Goal: Find specific page/section: Find specific page/section

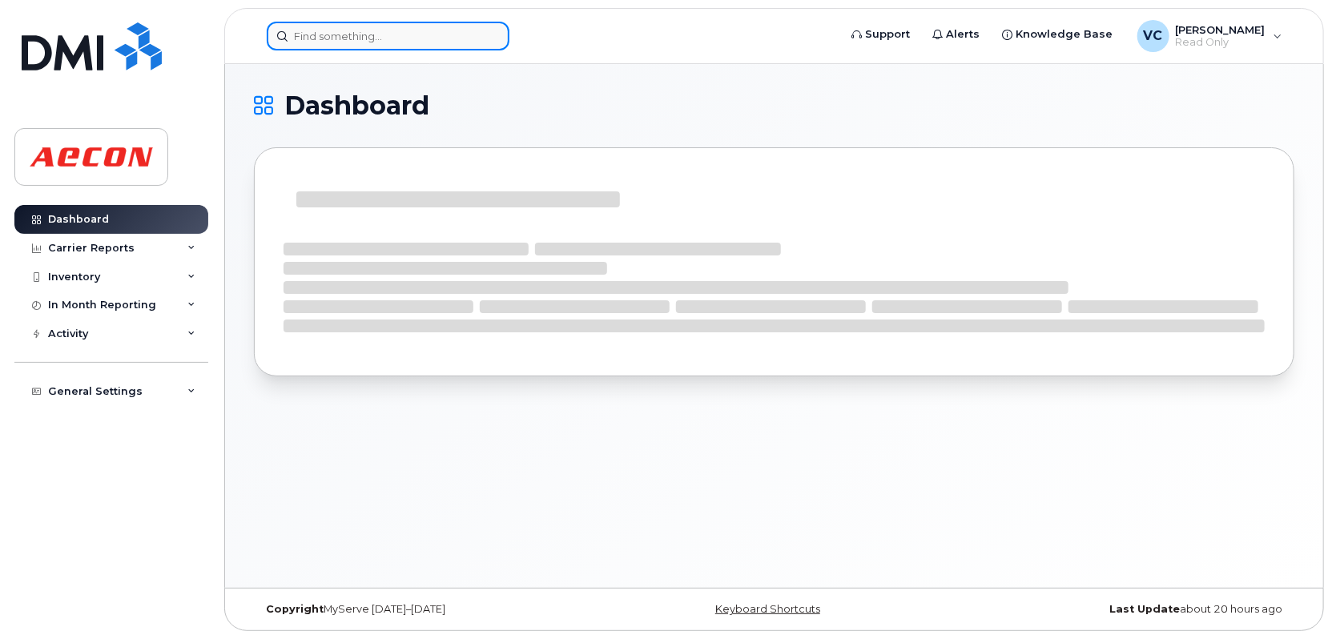
click at [475, 29] on input at bounding box center [388, 36] width 243 height 29
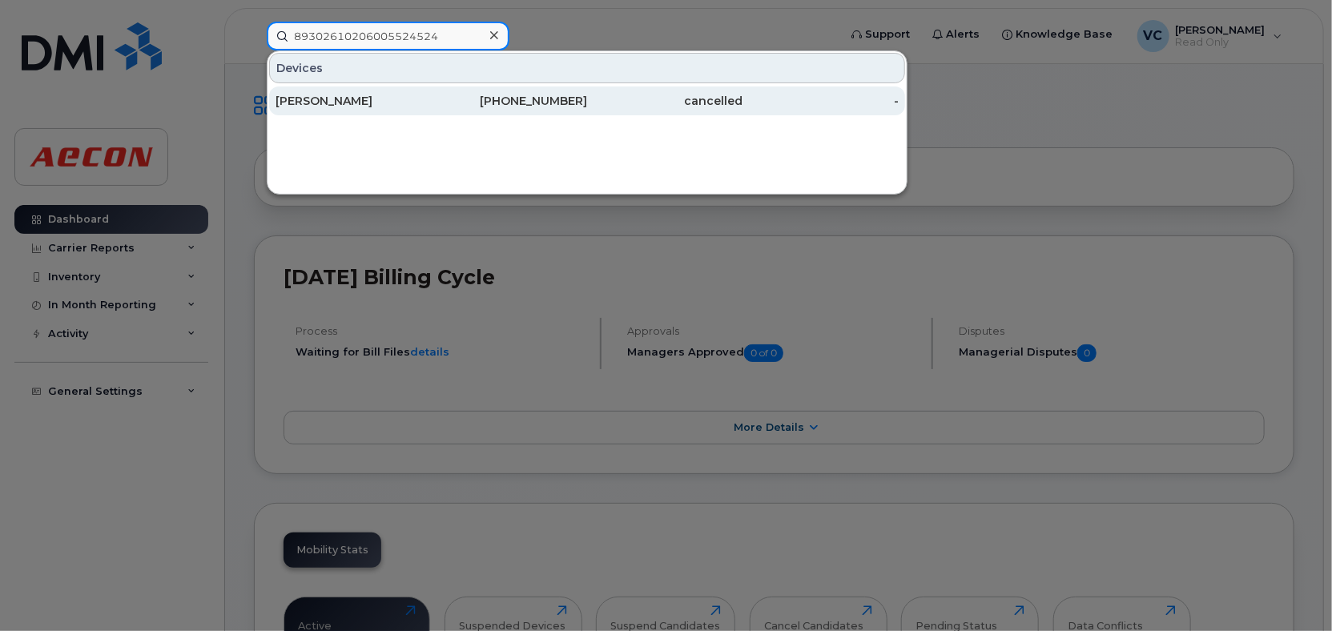
type input "89302610206005524524"
click at [485, 108] on div "[PHONE_NUMBER]" at bounding box center [510, 101] width 156 height 16
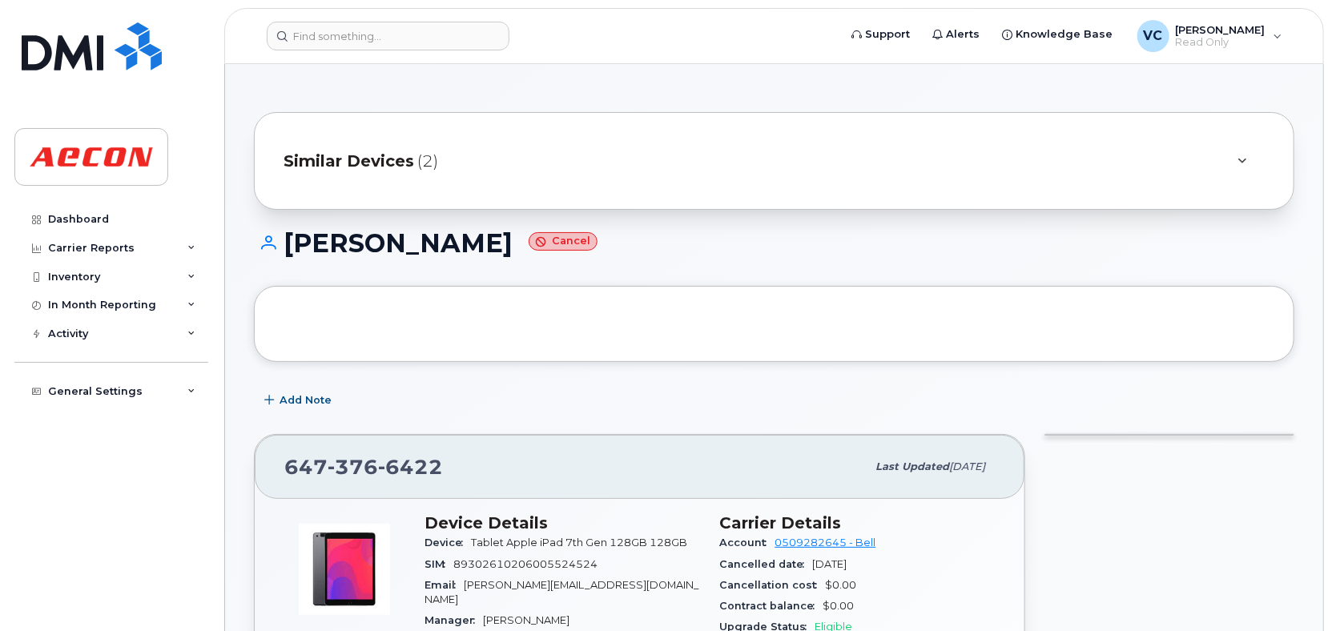
click at [445, 158] on div "Similar Devices (2)" at bounding box center [752, 161] width 937 height 38
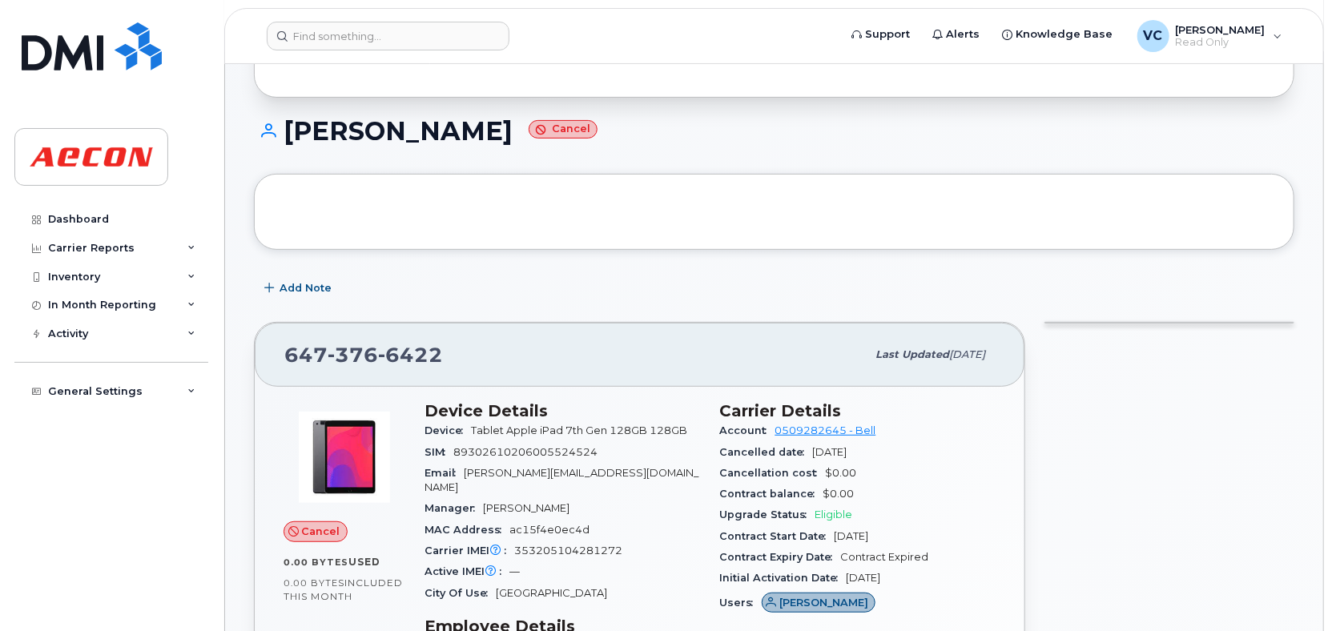
scroll to position [240, 0]
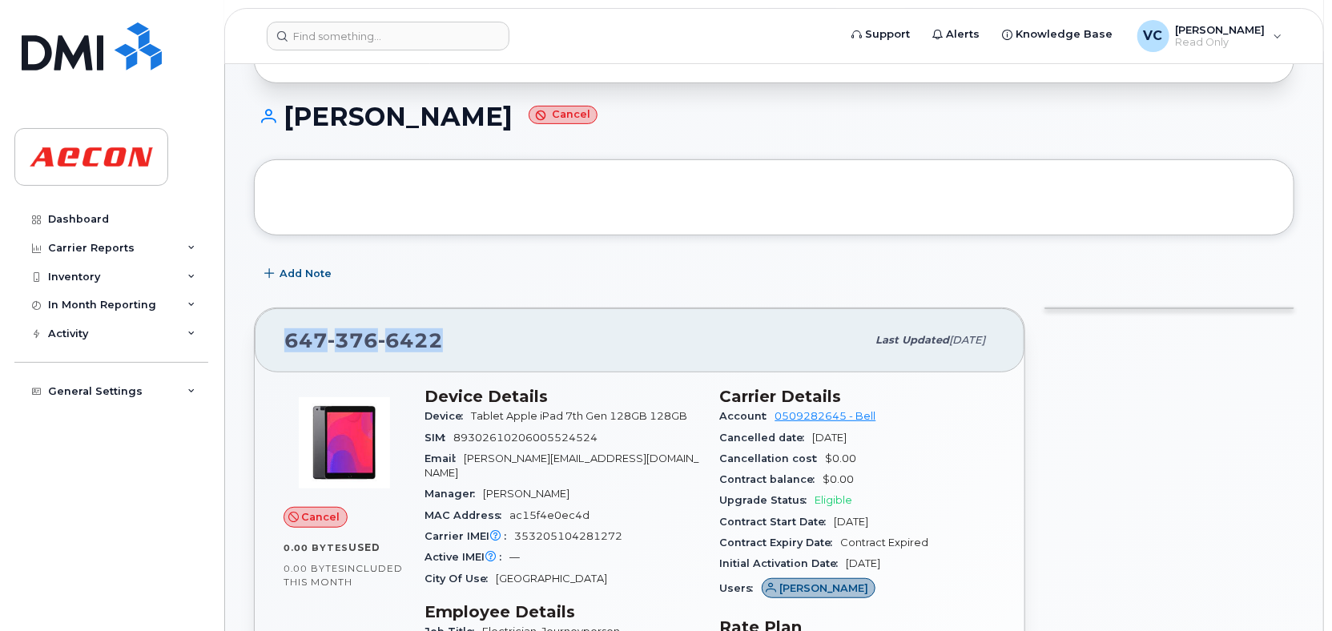
drag, startPoint x: 285, startPoint y: 339, endPoint x: 437, endPoint y: 339, distance: 152.2
click at [437, 339] on span "647 376 6422" at bounding box center [363, 340] width 159 height 24
copy span "647 376 6422"
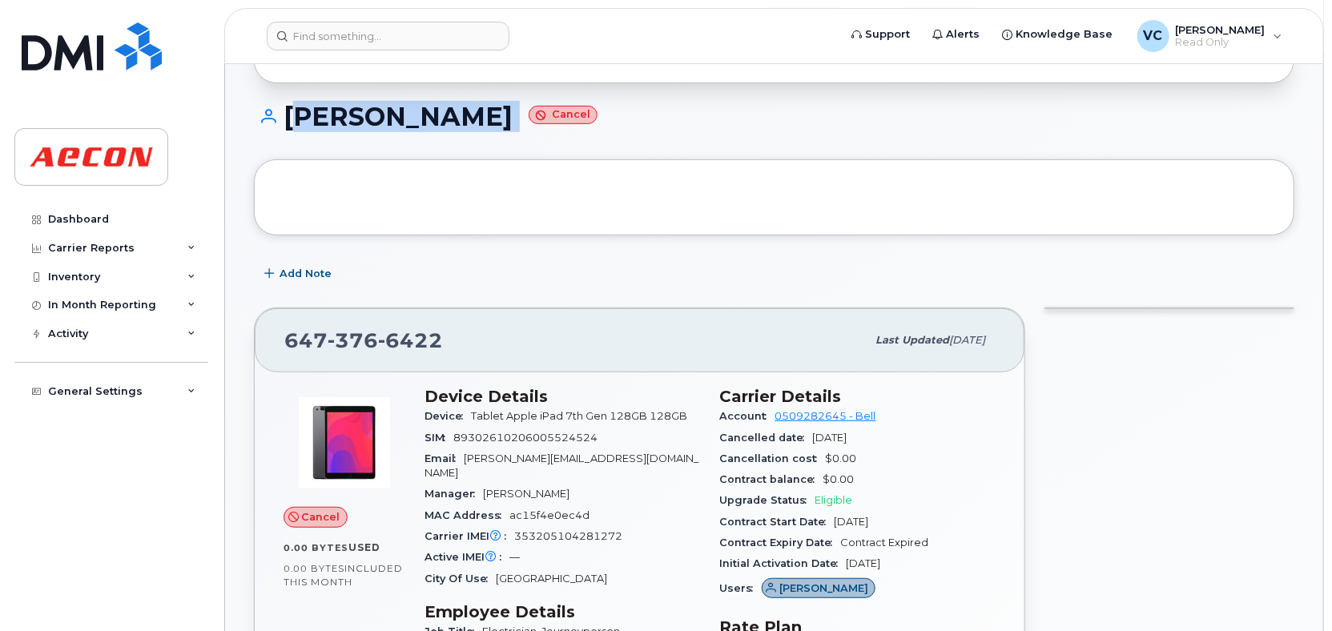
drag, startPoint x: 288, startPoint y: 119, endPoint x: 500, endPoint y: 126, distance: 212.4
click at [500, 126] on h1 "David Avelino Cancel" at bounding box center [774, 117] width 1041 height 28
copy h1 "[PERSON_NAME]"
click at [635, 131] on div "David Avelino Cancel" at bounding box center [774, 131] width 1041 height 57
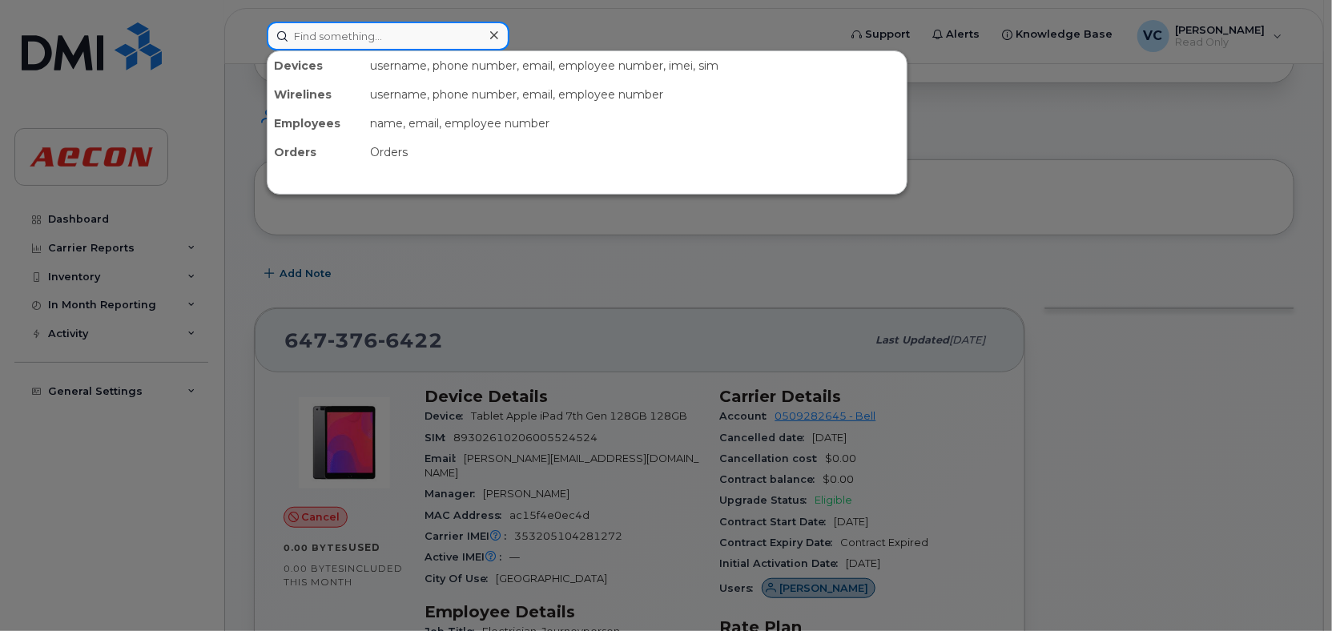
click at [441, 42] on input at bounding box center [388, 36] width 243 height 29
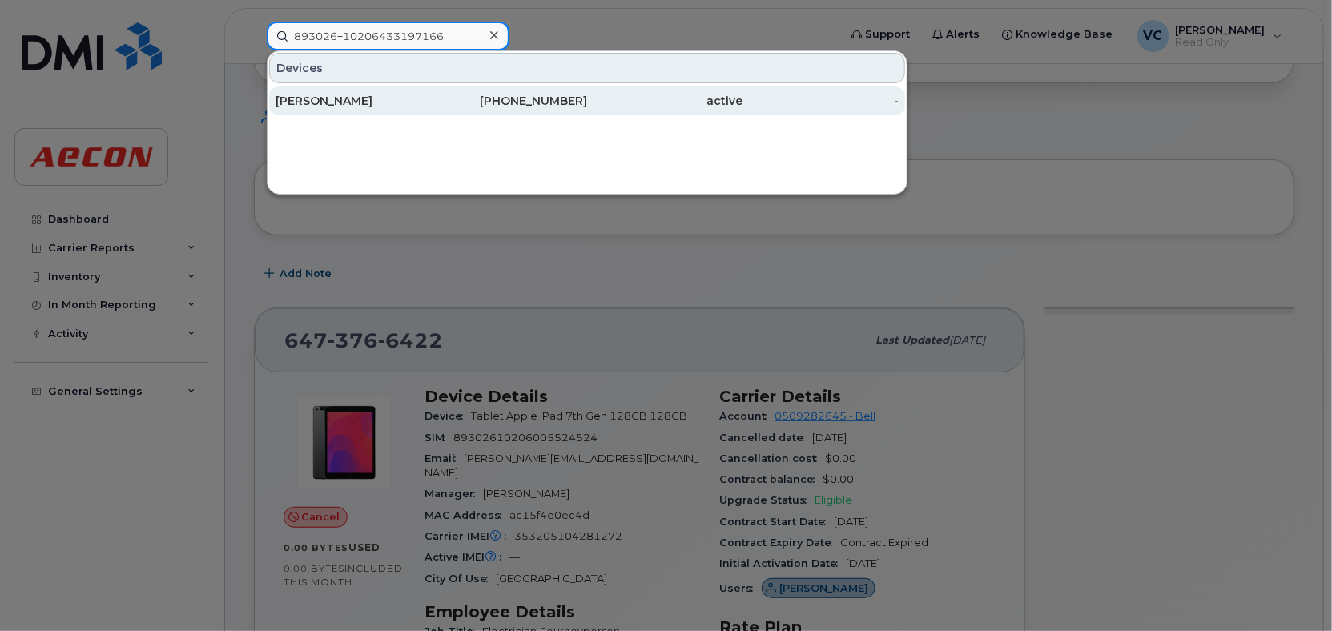
type input "893026+10206433197166"
click at [401, 99] on div "[PERSON_NAME]" at bounding box center [354, 101] width 156 height 16
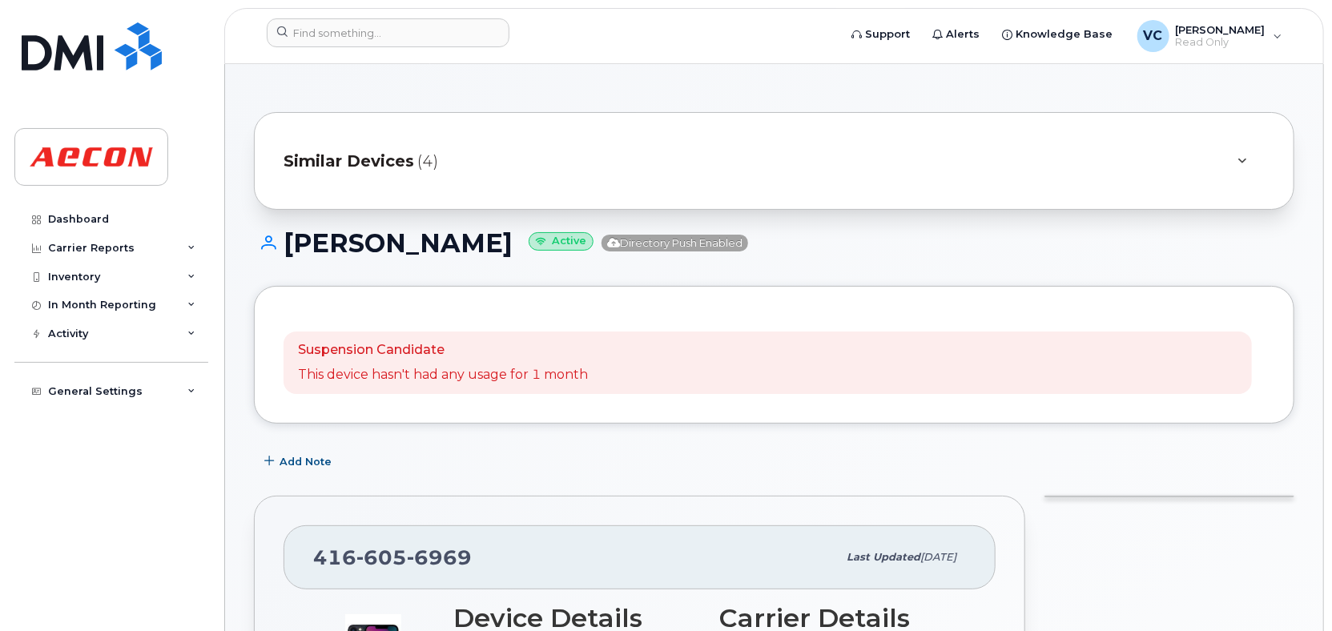
click at [341, 243] on h1 "David Lalancette Active Directory Push Enabled" at bounding box center [774, 243] width 1041 height 28
drag, startPoint x: 341, startPoint y: 243, endPoint x: 417, endPoint y: 240, distance: 76.1
click at [417, 240] on h1 "David Lalancette Active Directory Push Enabled" at bounding box center [774, 243] width 1041 height 28
copy h1 "David Lalancette"
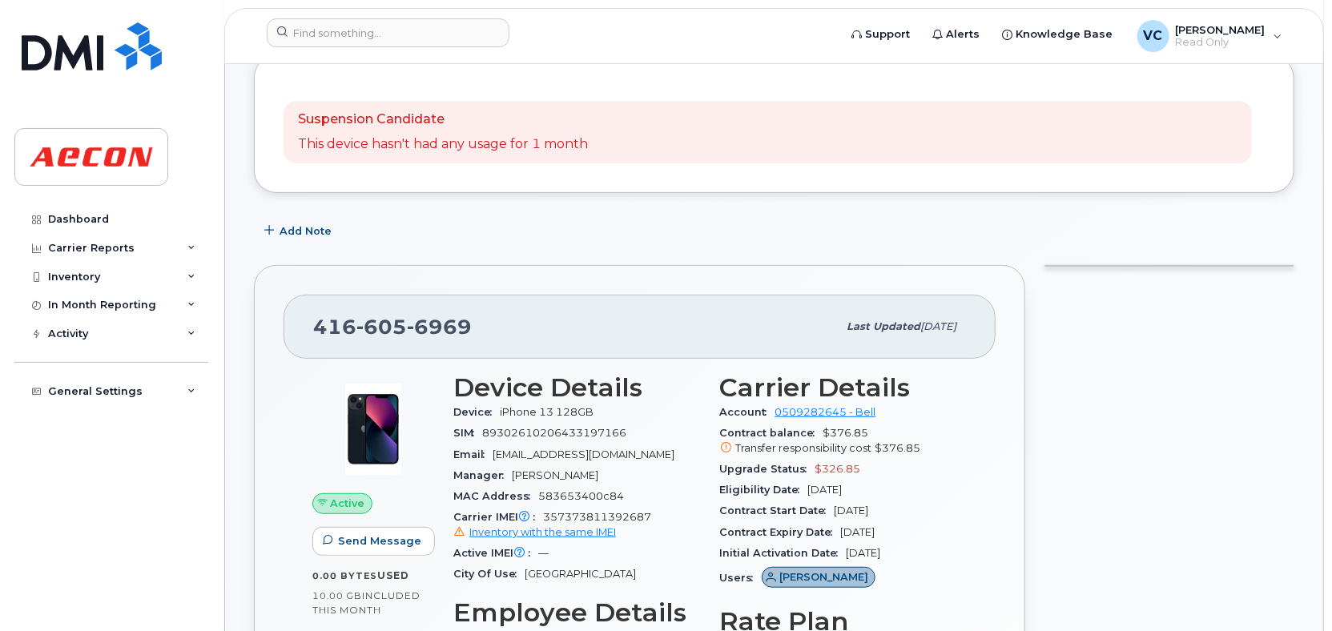
scroll to position [240, 0]
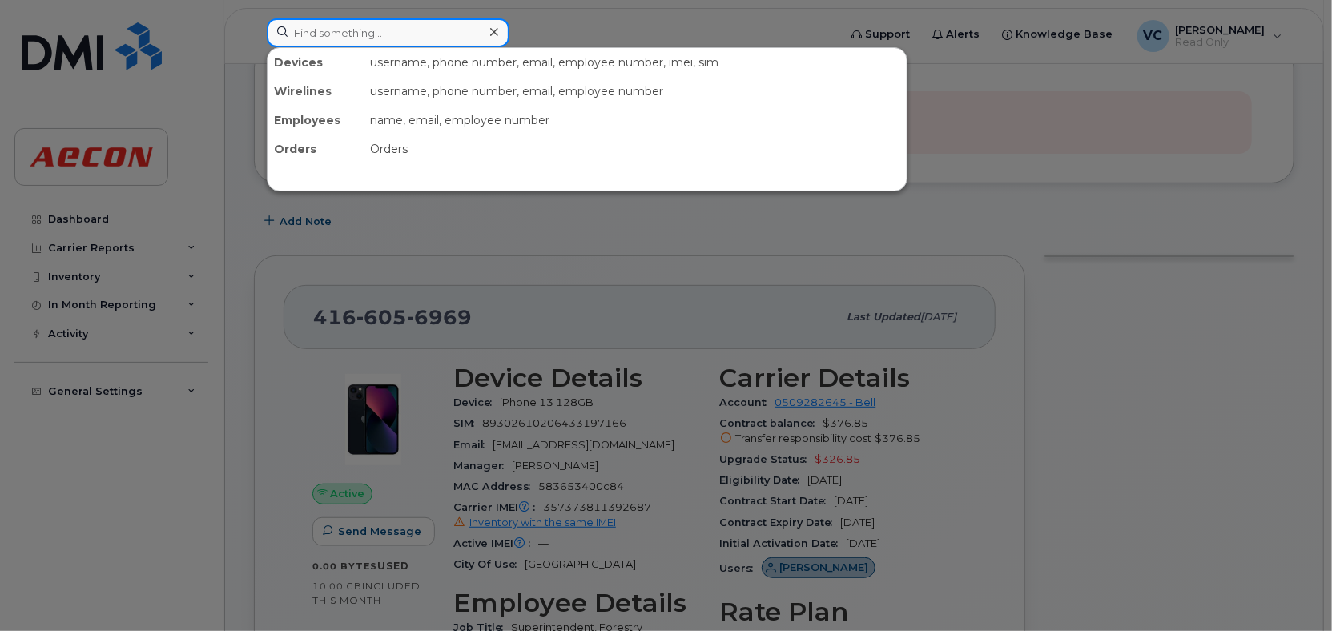
click at [420, 35] on input at bounding box center [388, 32] width 243 height 29
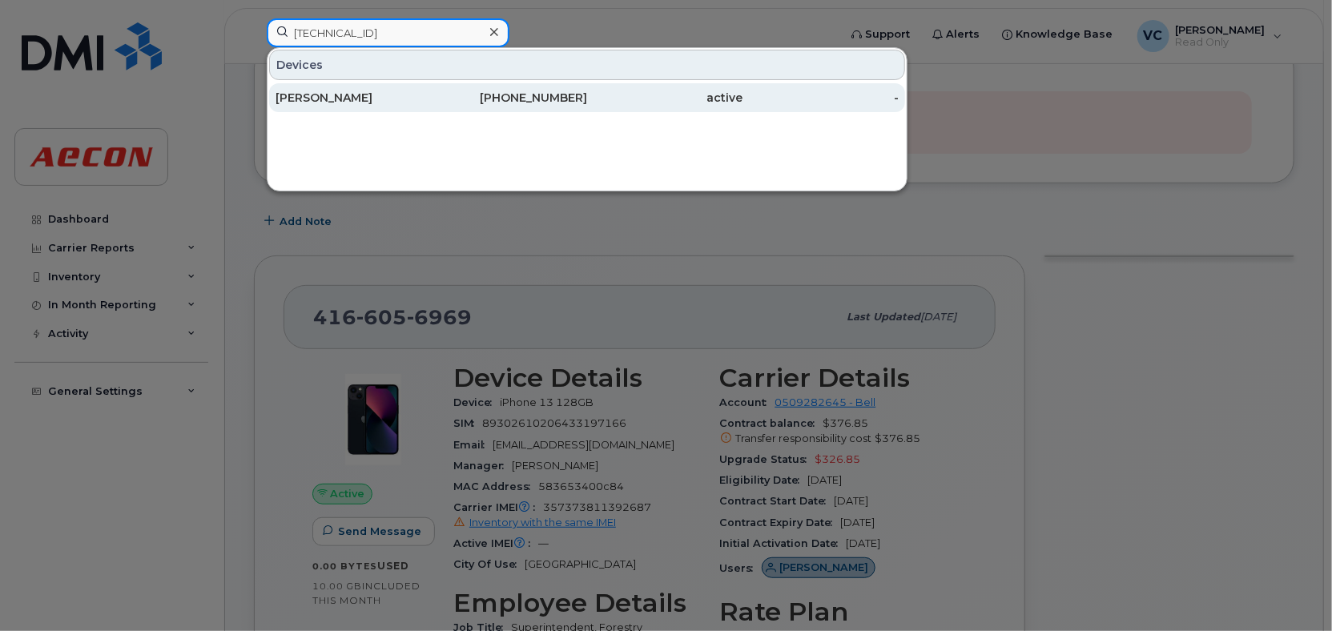
type input "8912230102344713833"
click at [477, 94] on div "226-791-1467" at bounding box center [510, 98] width 156 height 16
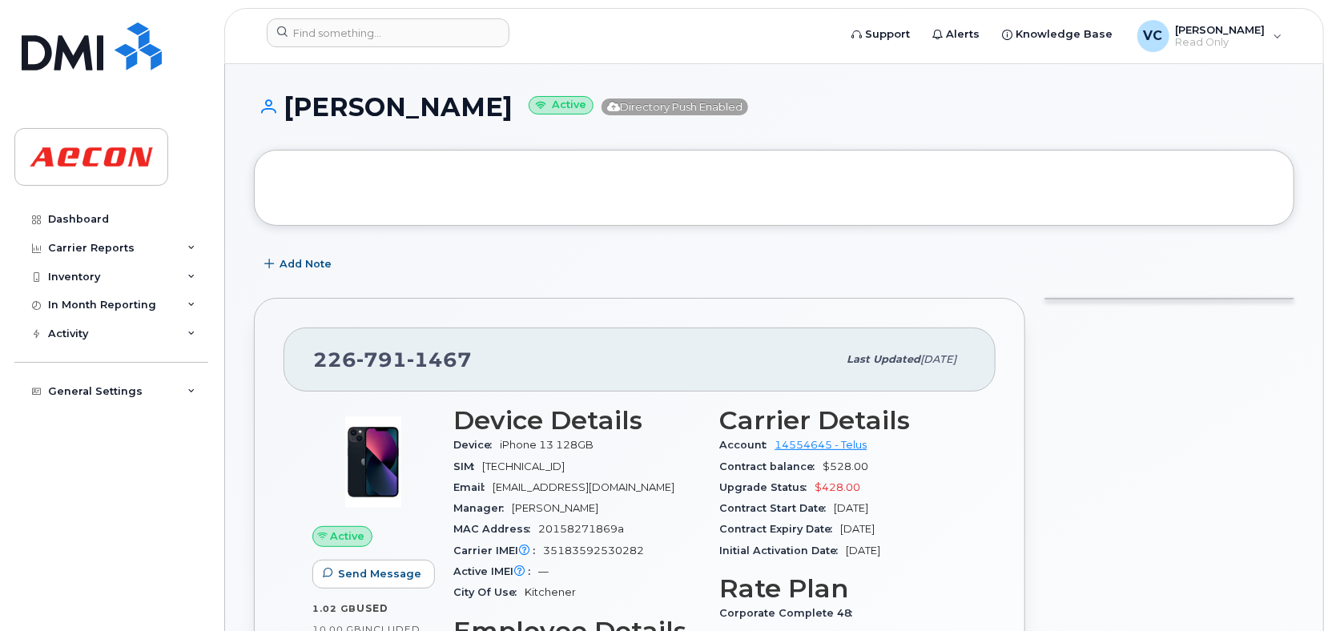
click at [320, 115] on h1 "Jordan Jamieson Active Directory Push Enabled" at bounding box center [774, 107] width 1041 height 28
drag, startPoint x: 320, startPoint y: 115, endPoint x: 410, endPoint y: 115, distance: 90.5
click at [410, 115] on h1 "Jordan Jamieson Active Directory Push Enabled" at bounding box center [774, 107] width 1041 height 28
copy h1 "[PERSON_NAME]"
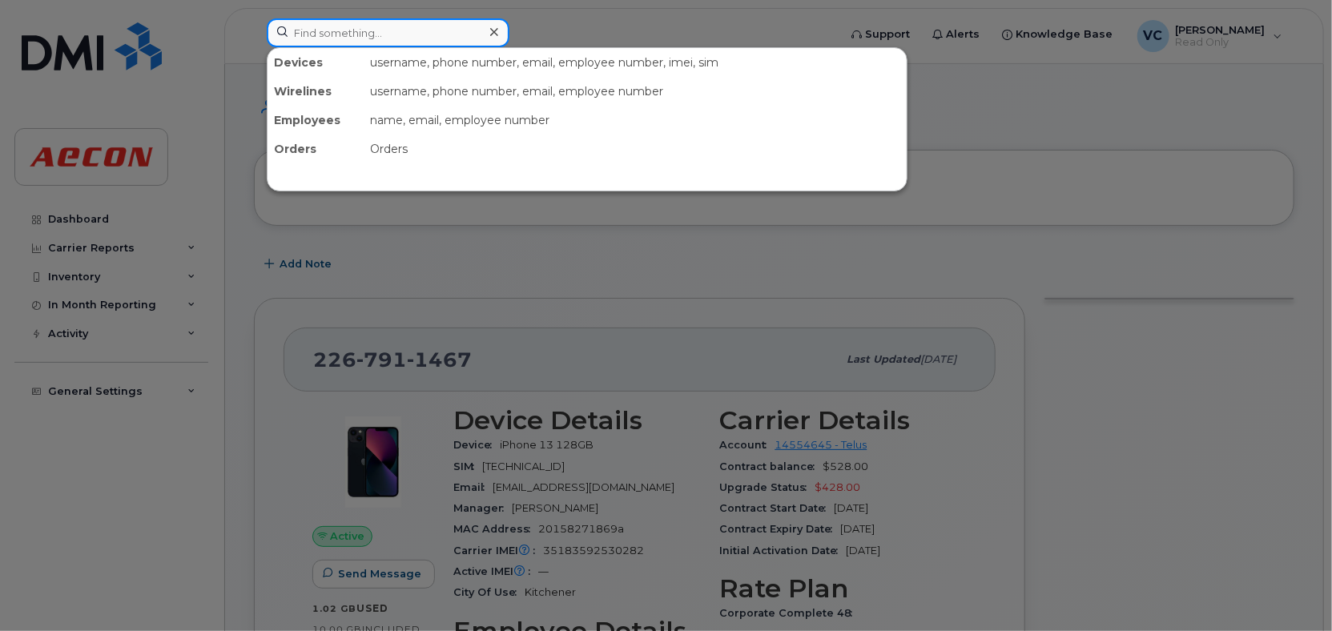
click at [397, 19] on input at bounding box center [388, 32] width 243 height 29
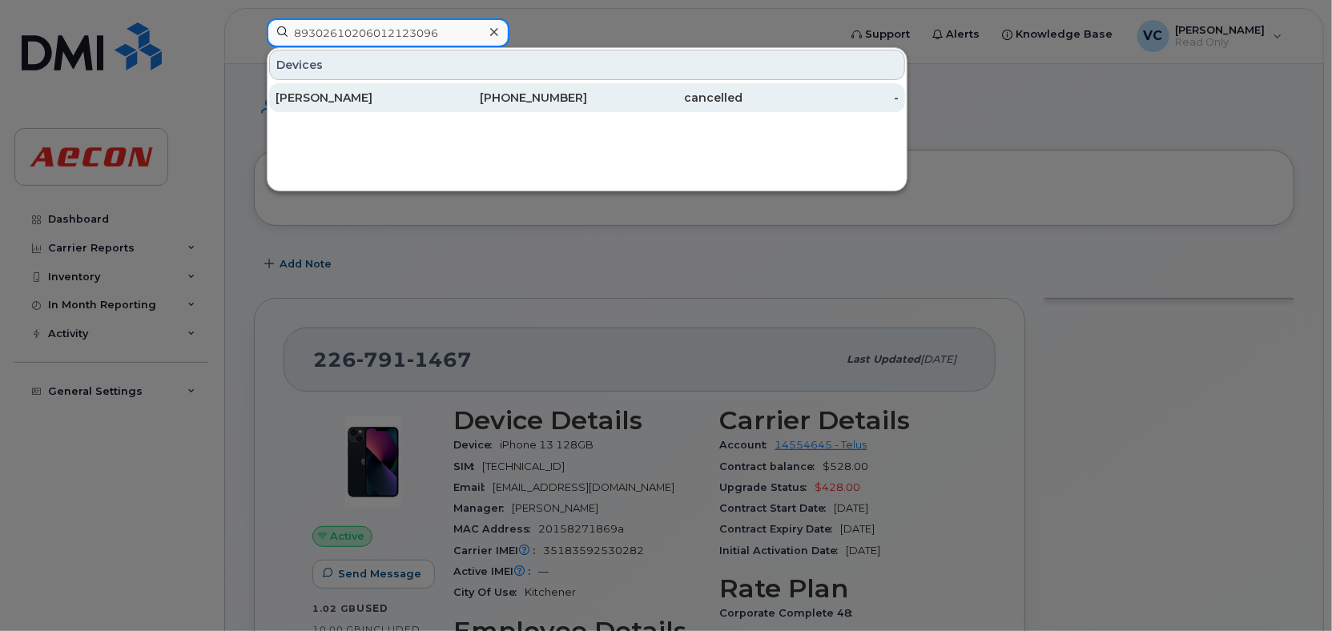
type input "89302610206012123096"
click at [389, 92] on div "Lindsay Dey" at bounding box center [354, 98] width 156 height 16
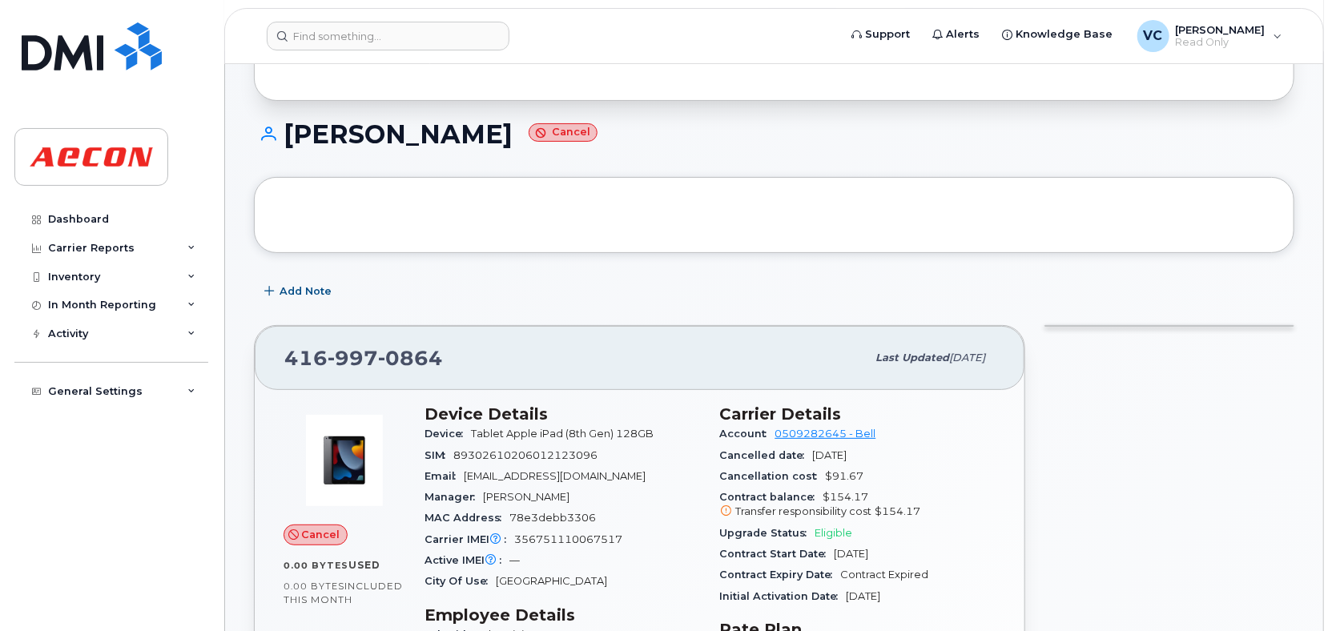
scroll to position [159, 0]
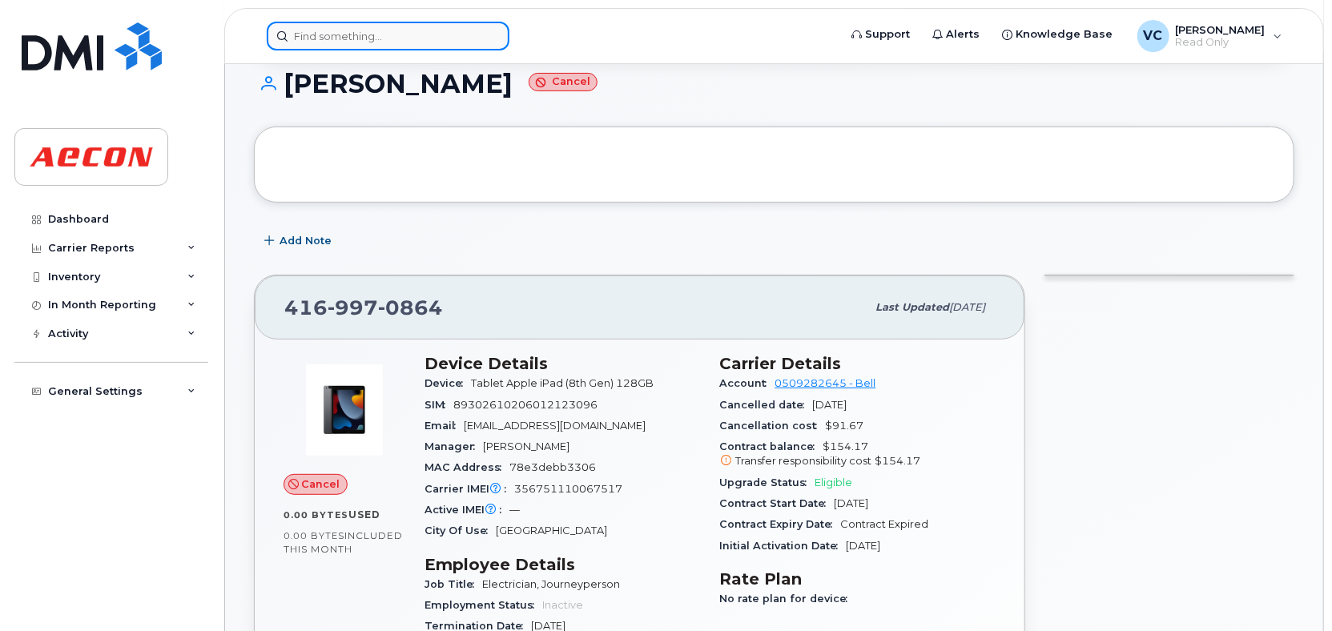
click at [391, 47] on input at bounding box center [388, 36] width 243 height 29
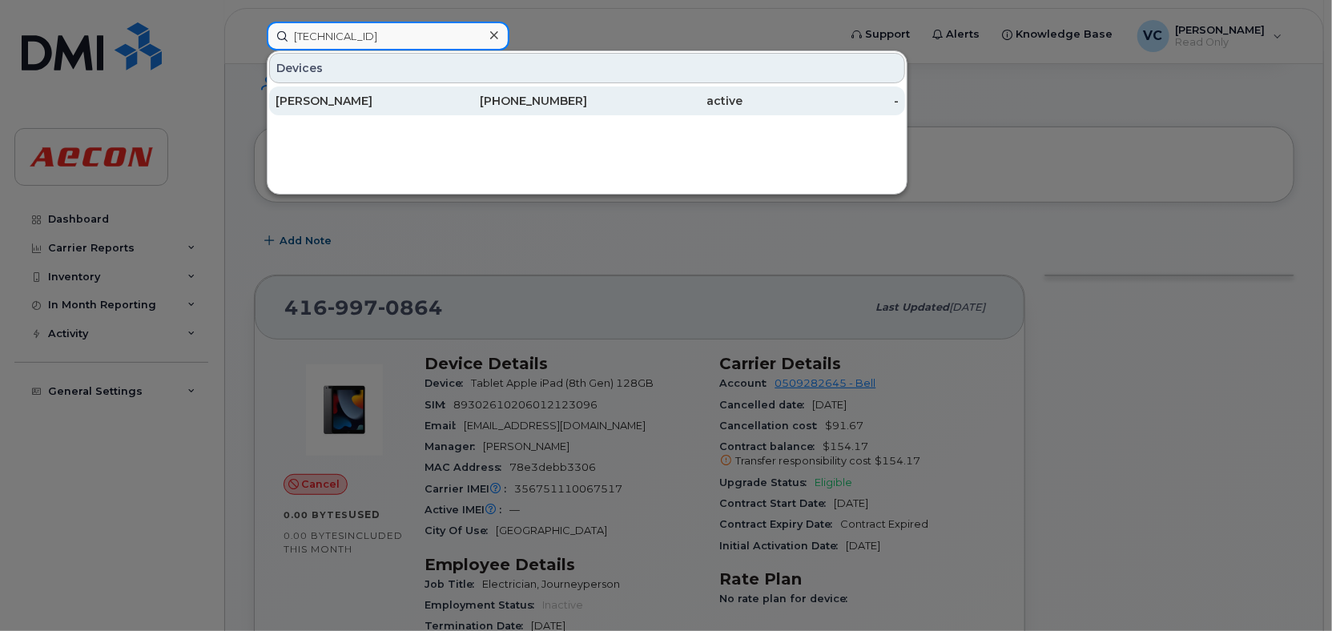
type input "8912230100180590919"
click at [393, 107] on div "David Lalancette" at bounding box center [354, 101] width 156 height 16
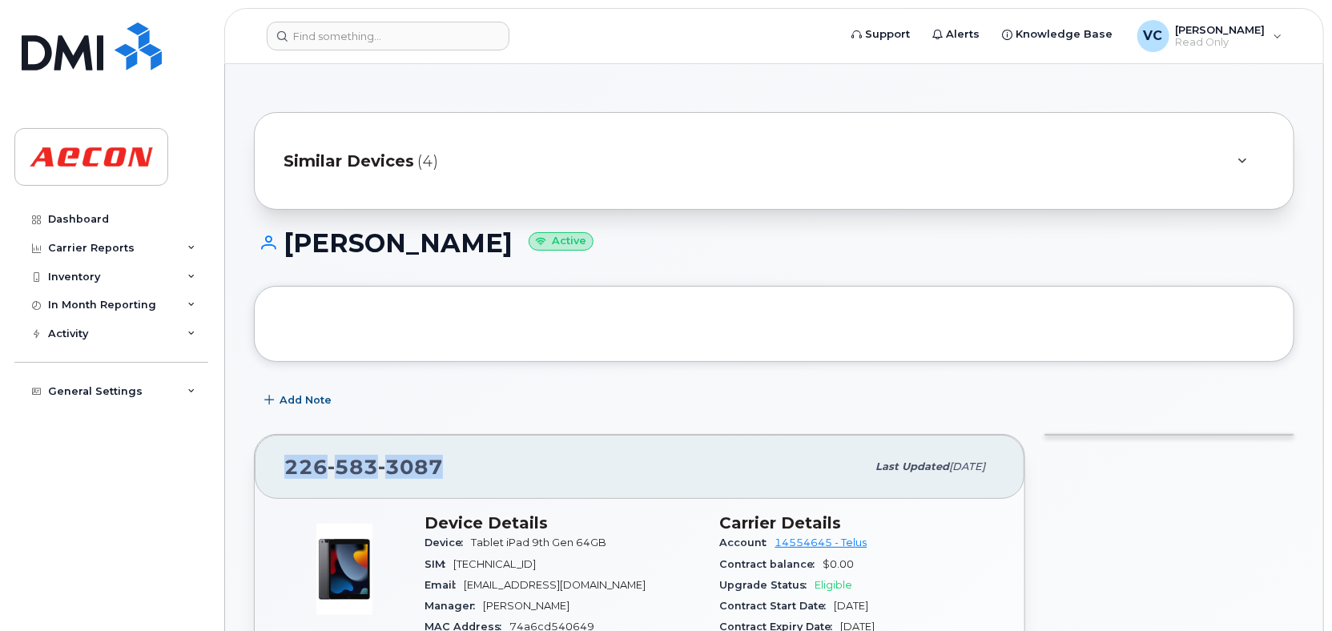
drag, startPoint x: 281, startPoint y: 467, endPoint x: 455, endPoint y: 466, distance: 173.8
click at [455, 466] on div "226 583 3087 Last updated Sep 12, 2025" at bounding box center [640, 467] width 770 height 64
copy span "226 583 3087"
click at [328, 247] on h1 "David Lalancette Active" at bounding box center [774, 243] width 1041 height 28
drag, startPoint x: 328, startPoint y: 247, endPoint x: 421, endPoint y: 250, distance: 93.0
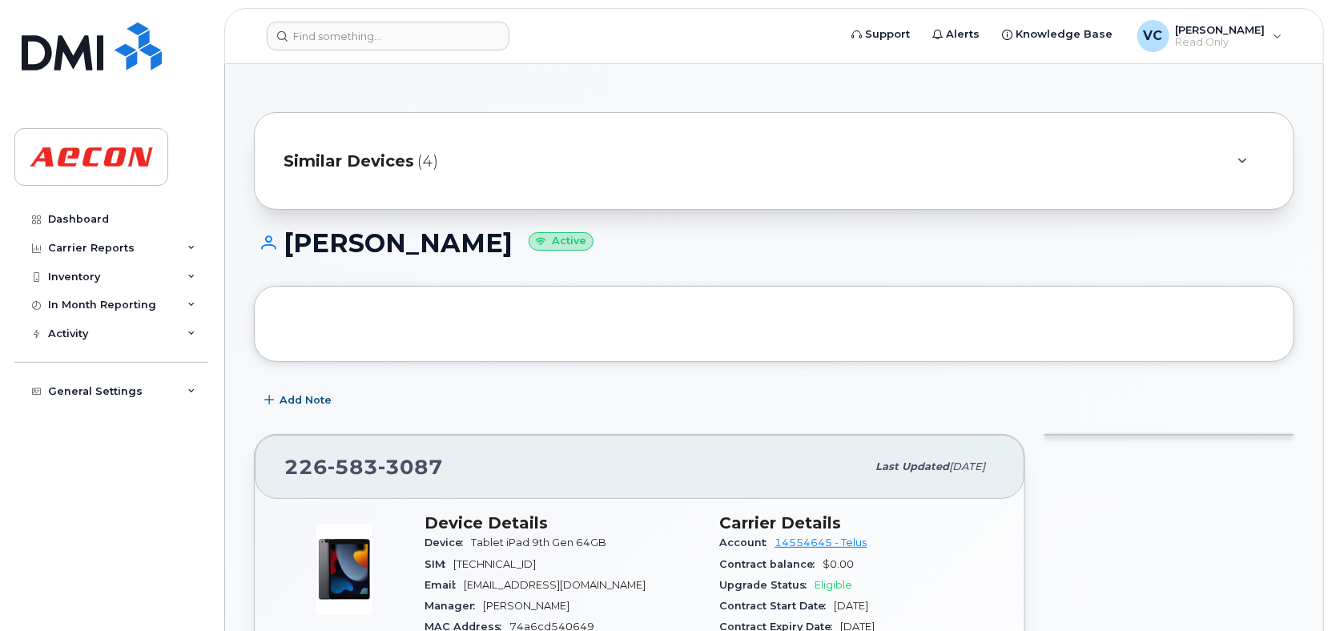
click at [421, 250] on h1 "David Lalancette Active" at bounding box center [774, 243] width 1041 height 28
copy h1 "David Lalancette"
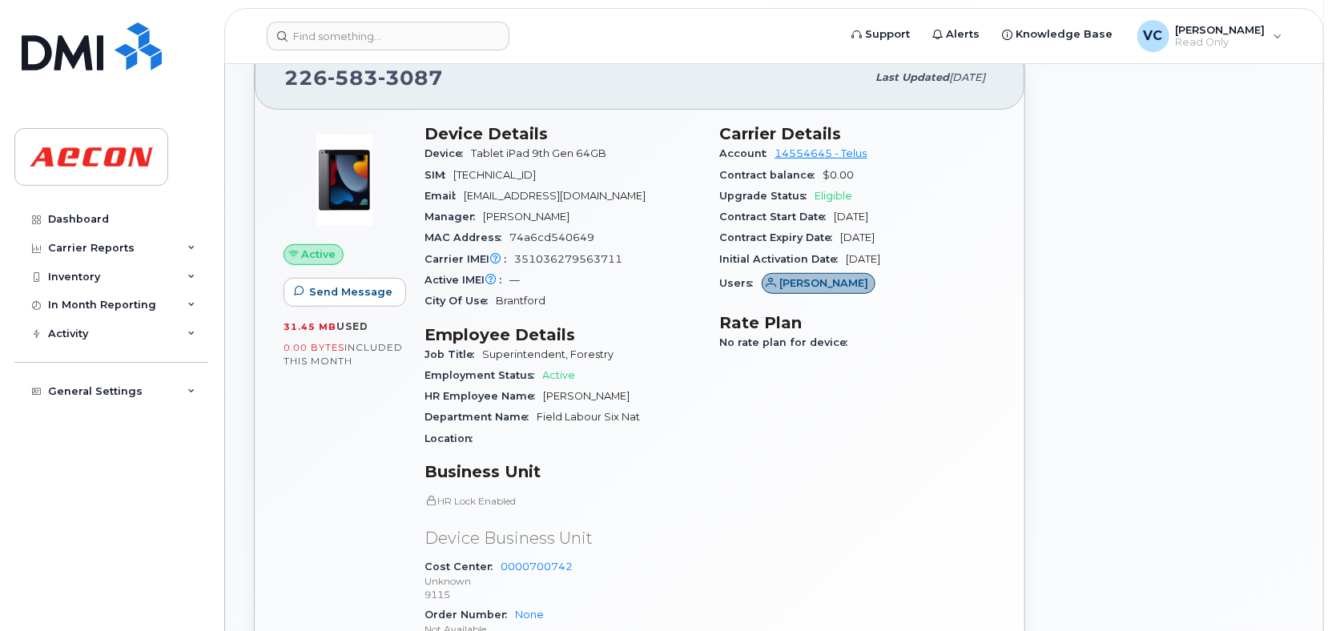
scroll to position [159, 0]
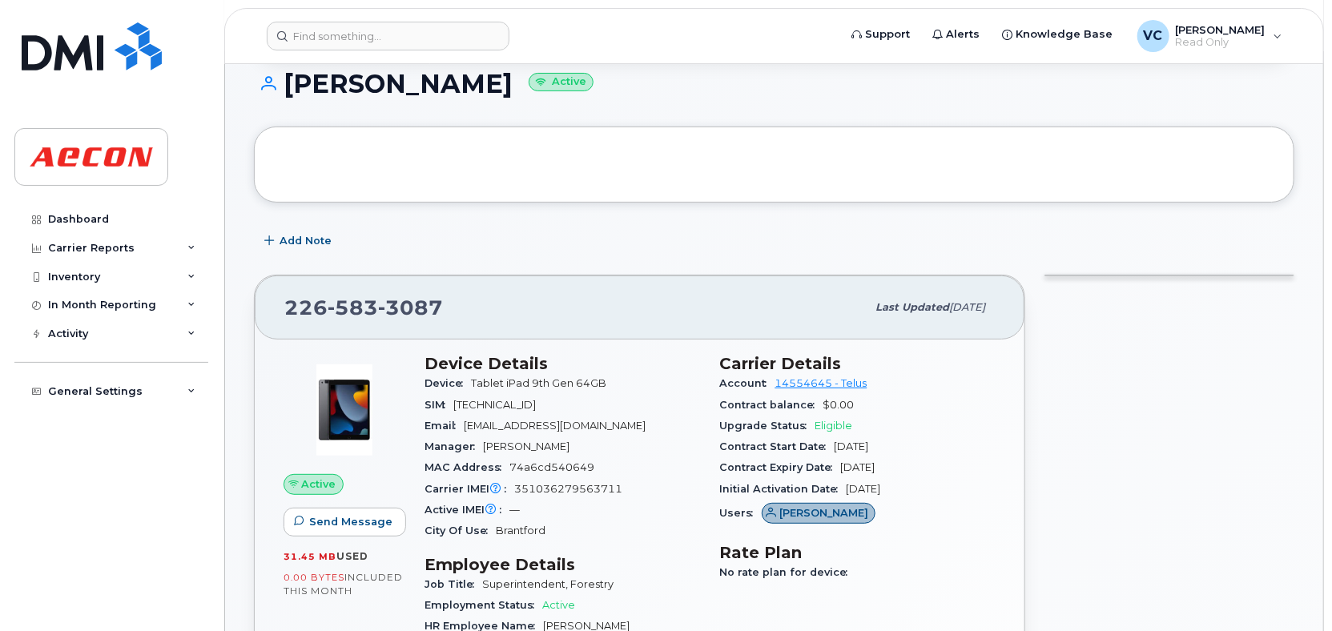
click at [485, 384] on span "Tablet iPad 9th Gen 64GB" at bounding box center [538, 383] width 135 height 12
drag, startPoint x: 485, startPoint y: 384, endPoint x: 542, endPoint y: 392, distance: 56.6
click at [542, 392] on div "Device Tablet iPad 9th Gen 64GB" at bounding box center [563, 383] width 276 height 21
copy span "Tablet iPad 9th"
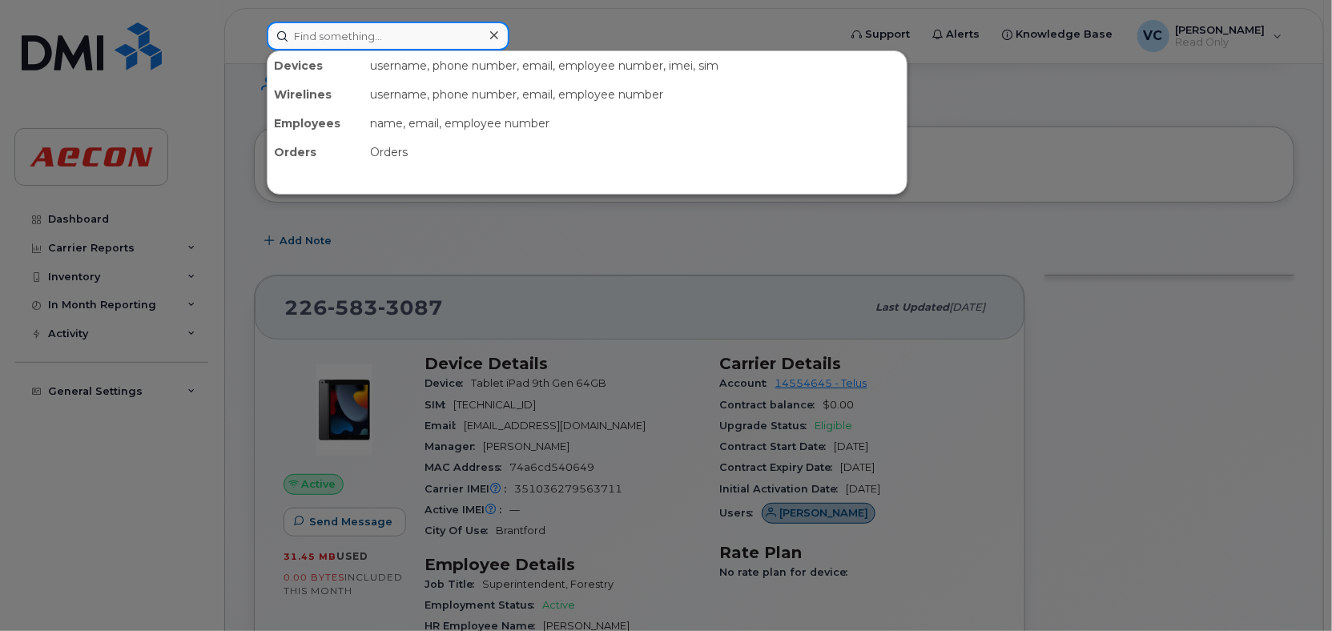
click at [316, 35] on input at bounding box center [388, 36] width 243 height 29
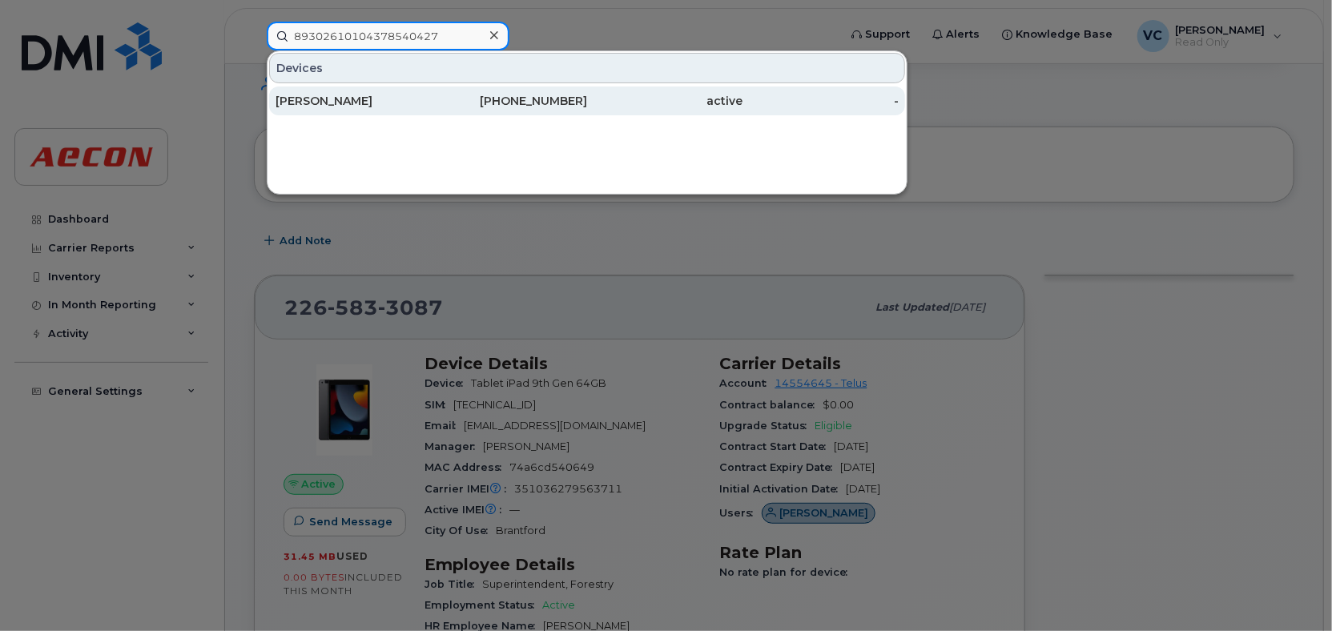
type input "89302610104378540427"
click at [441, 103] on div "519-857-5764" at bounding box center [510, 101] width 156 height 16
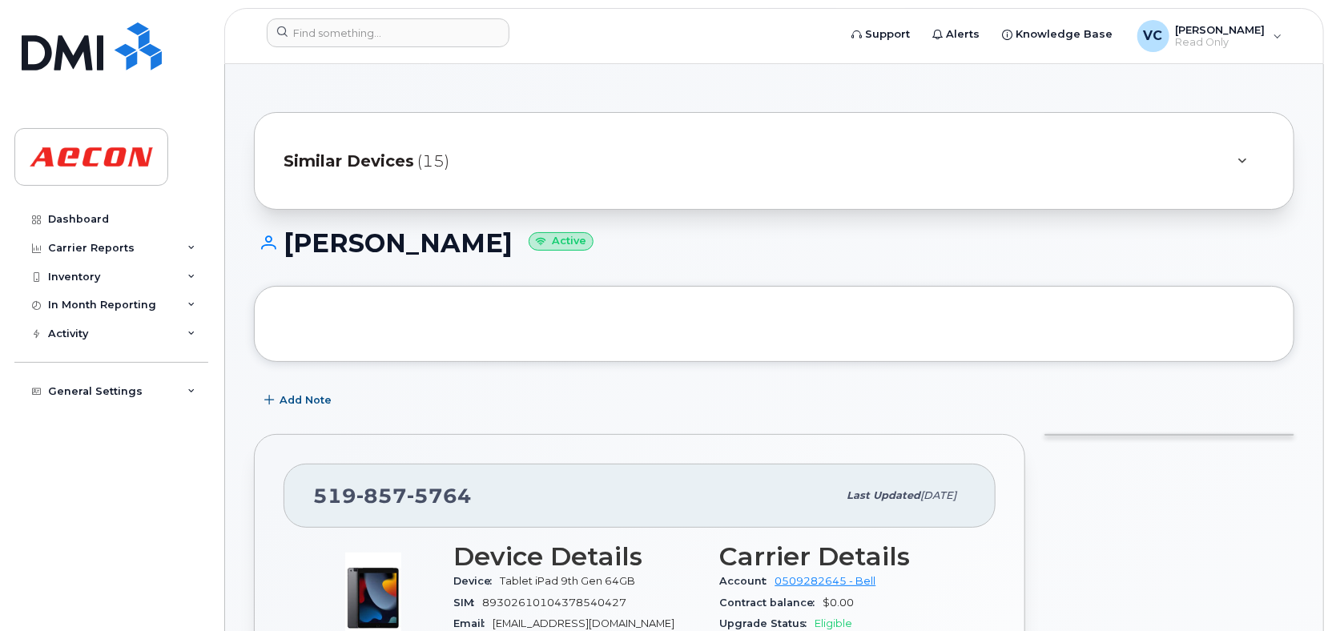
click at [452, 148] on div "Similar Devices (15)" at bounding box center [752, 161] width 937 height 38
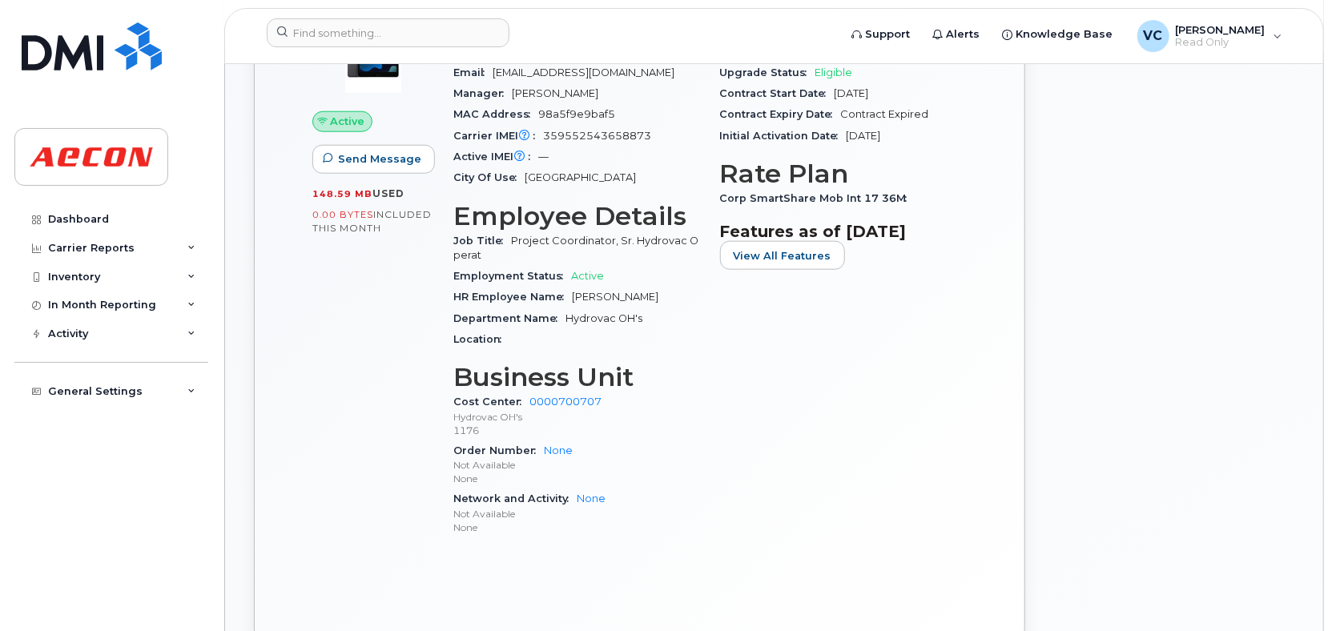
scroll to position [961, 0]
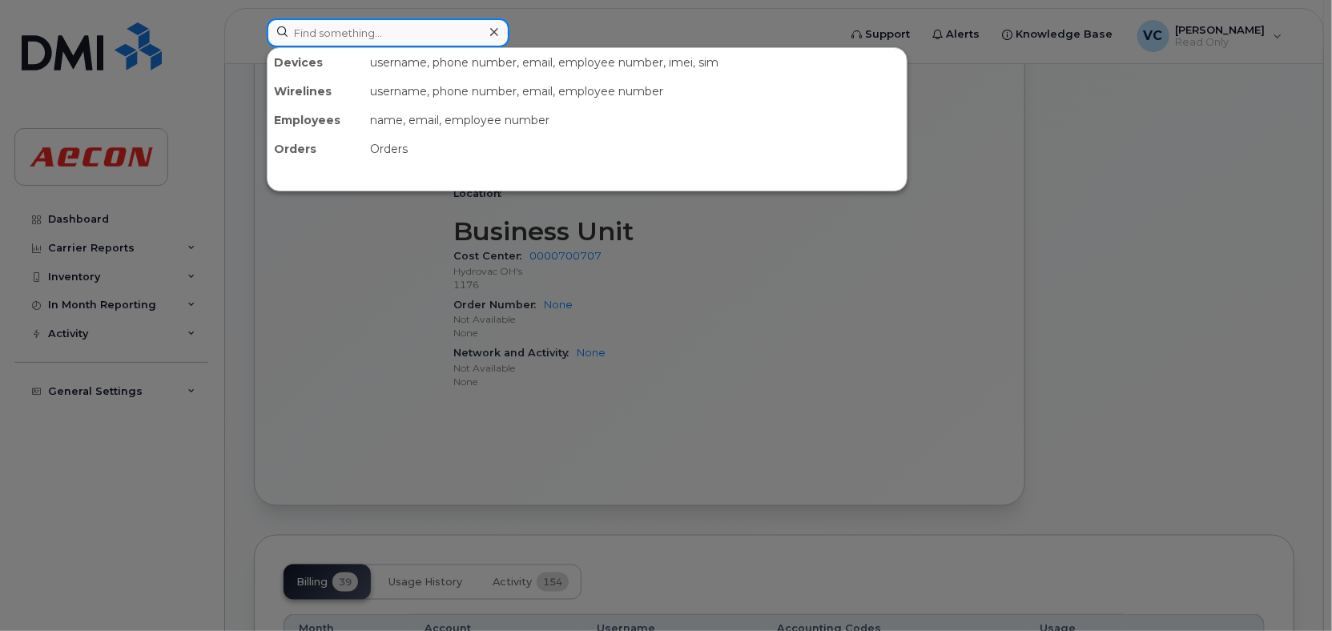
click at [324, 22] on input at bounding box center [388, 32] width 243 height 29
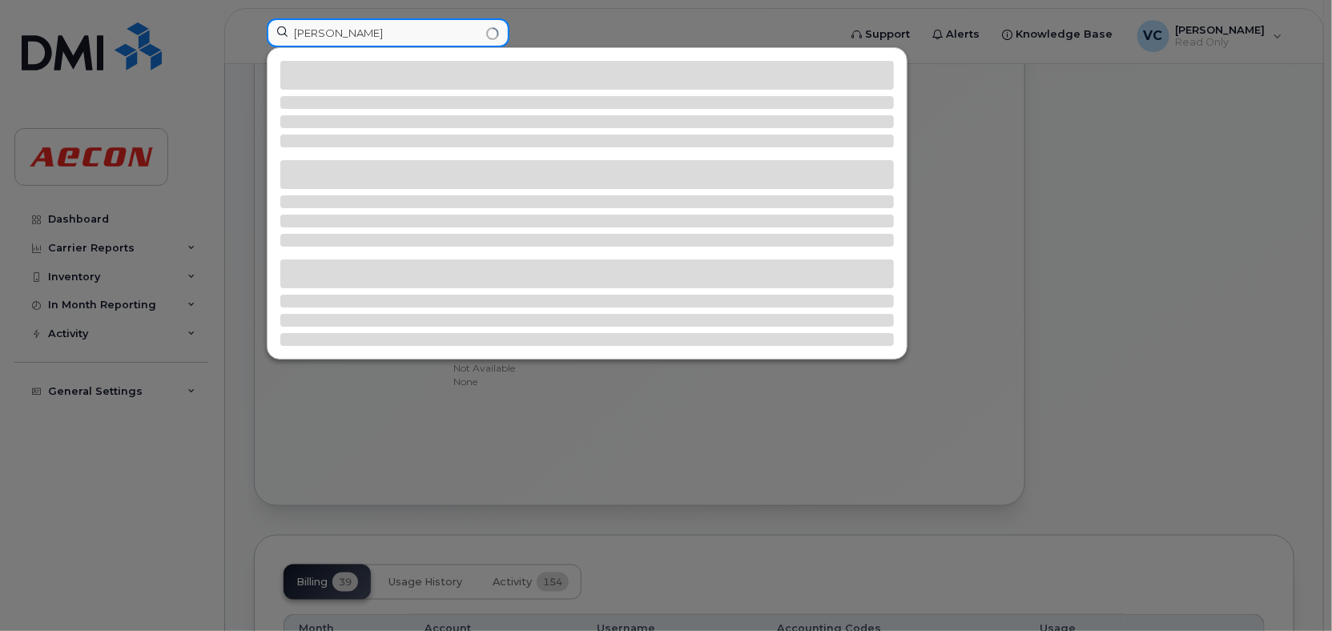
type input "[PERSON_NAME]"
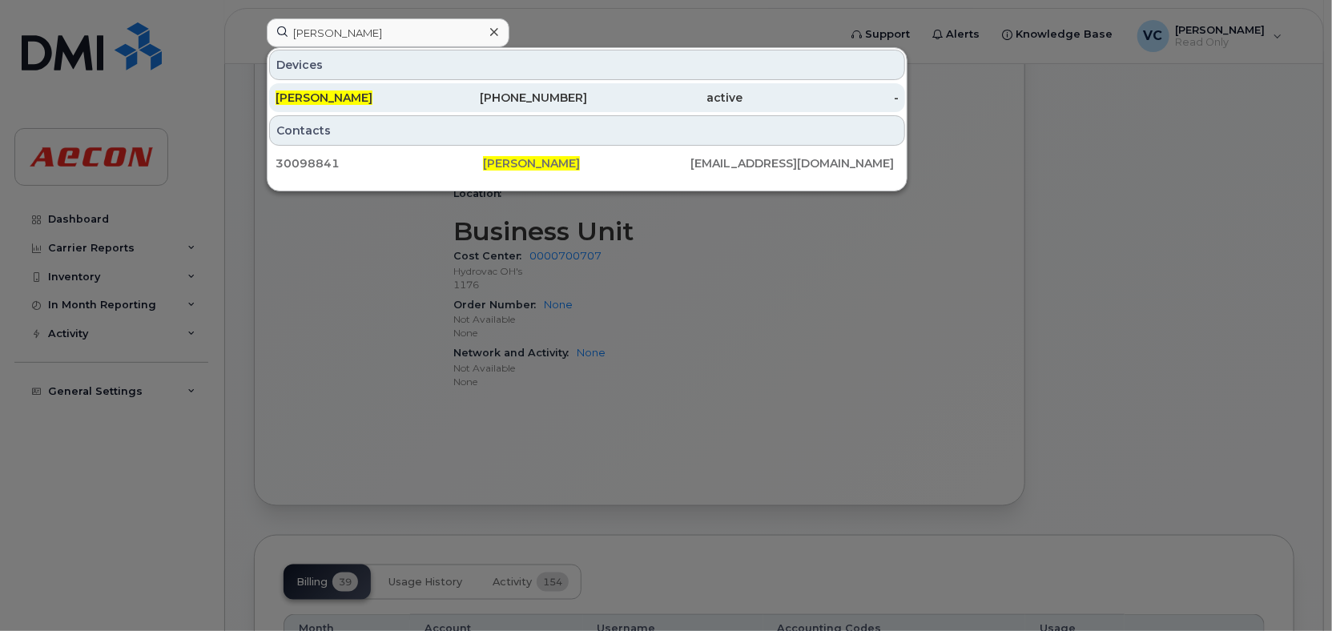
click at [433, 92] on div "[PHONE_NUMBER]" at bounding box center [510, 98] width 156 height 16
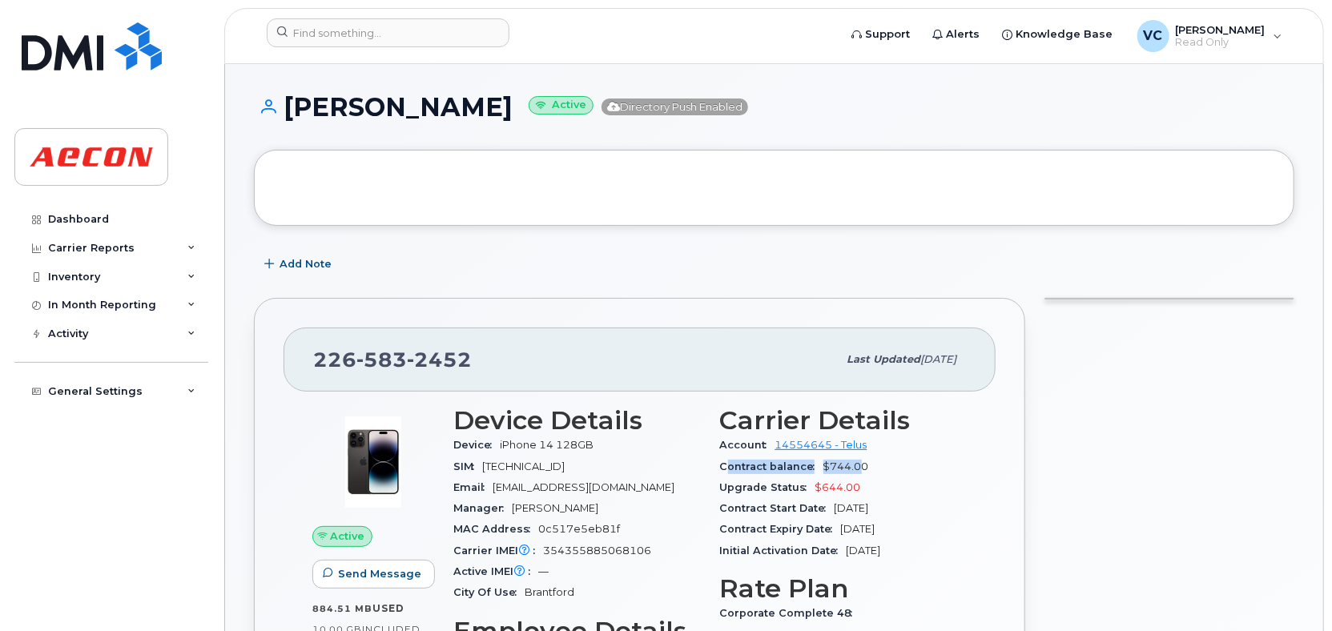
drag, startPoint x: 723, startPoint y: 465, endPoint x: 857, endPoint y: 460, distance: 133.9
click at [857, 460] on div "Contract balance $744.00" at bounding box center [844, 467] width 248 height 21
drag, startPoint x: 858, startPoint y: 462, endPoint x: 714, endPoint y: 456, distance: 144.3
click at [777, 465] on span "Contract balance" at bounding box center [771, 467] width 103 height 12
click at [726, 464] on span "Contract balance" at bounding box center [771, 467] width 103 height 12
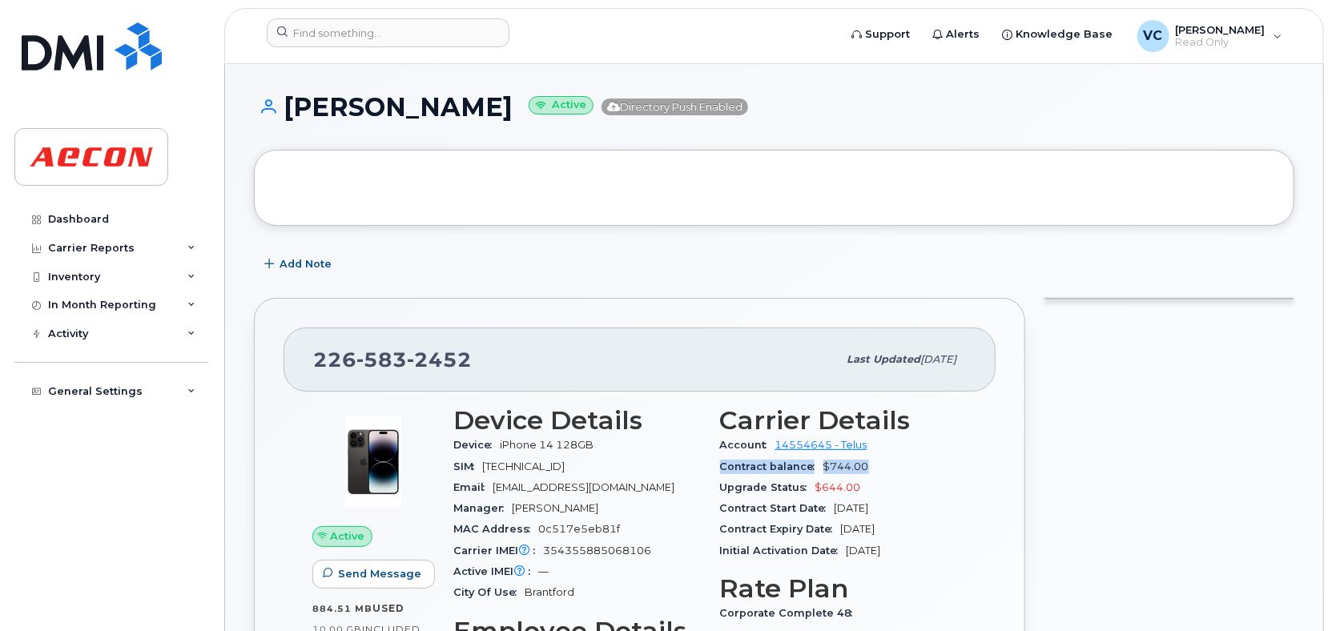
drag, startPoint x: 722, startPoint y: 465, endPoint x: 864, endPoint y: 465, distance: 141.8
click at [864, 465] on div "Contract balance $744.00" at bounding box center [844, 467] width 248 height 21
copy div "Contract balance $744.00"
click at [375, 30] on input at bounding box center [388, 32] width 243 height 29
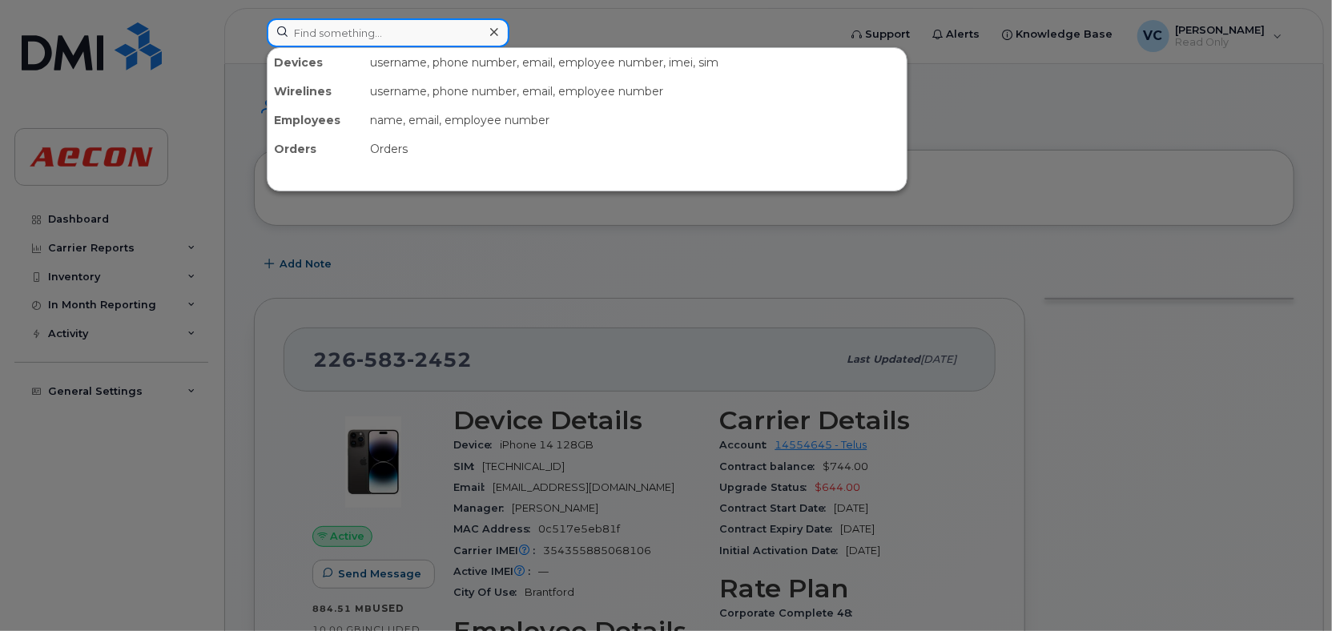
paste input "David Lalancette"
type input "David Lalancette"
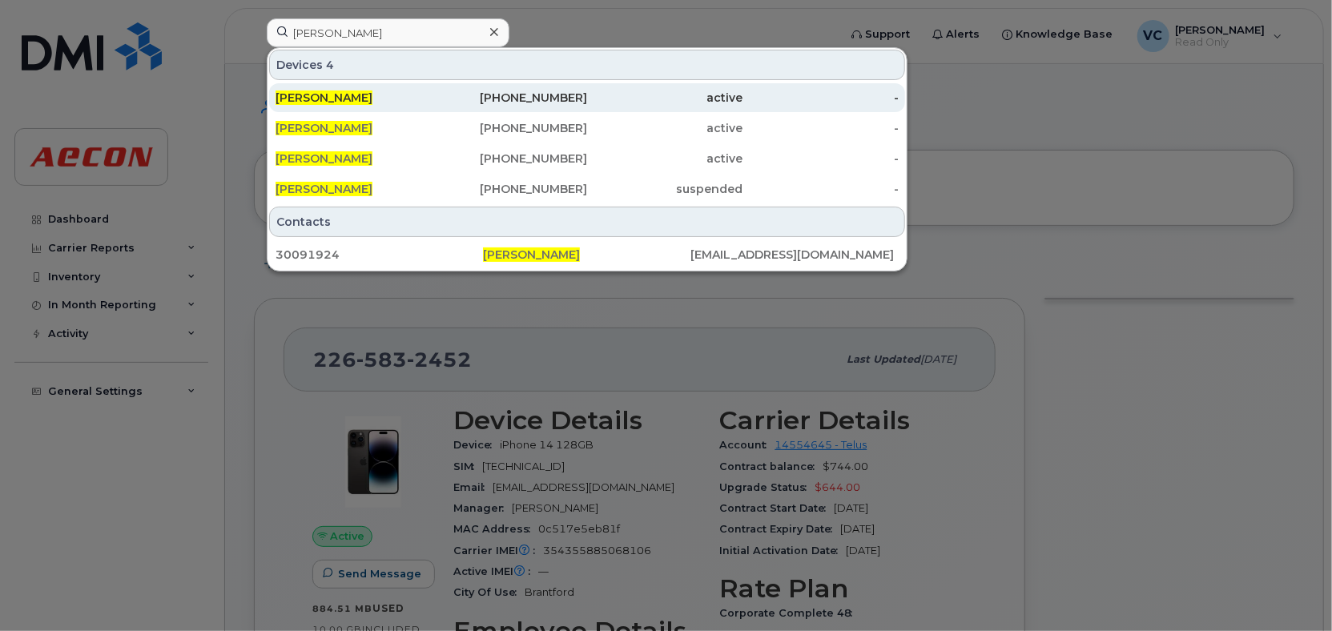
click at [323, 95] on span "David Lalancette" at bounding box center [324, 98] width 97 height 14
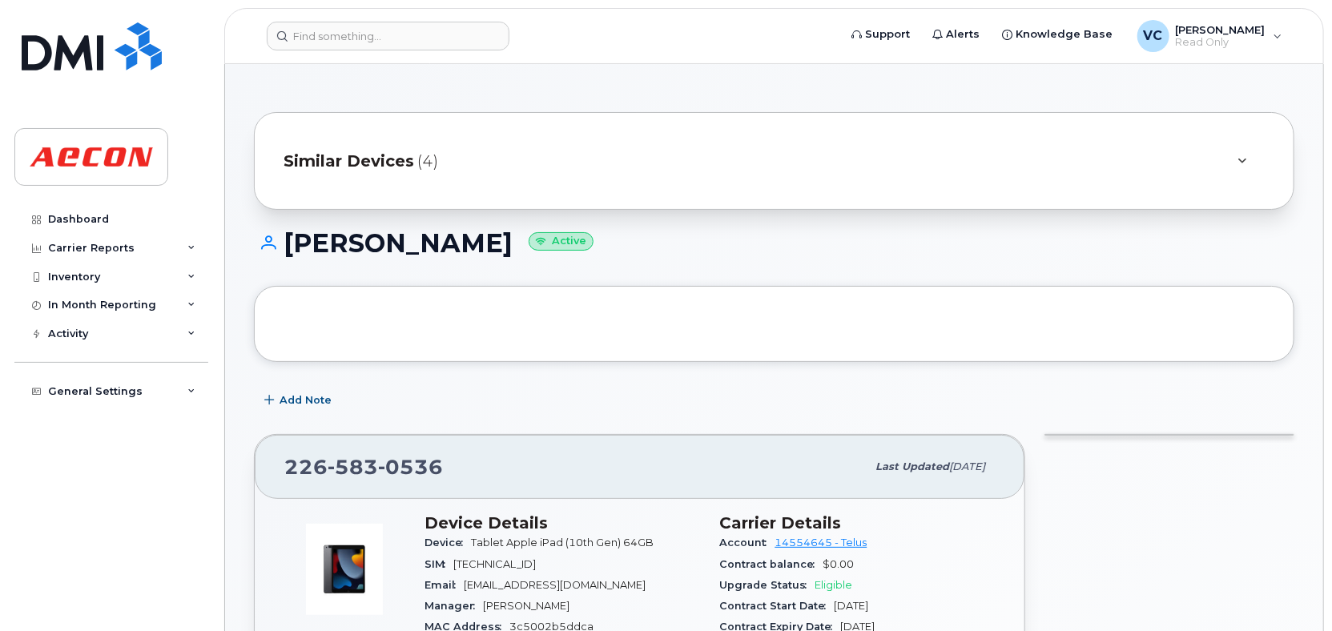
click at [412, 159] on div "Similar Devices (4)" at bounding box center [752, 161] width 937 height 38
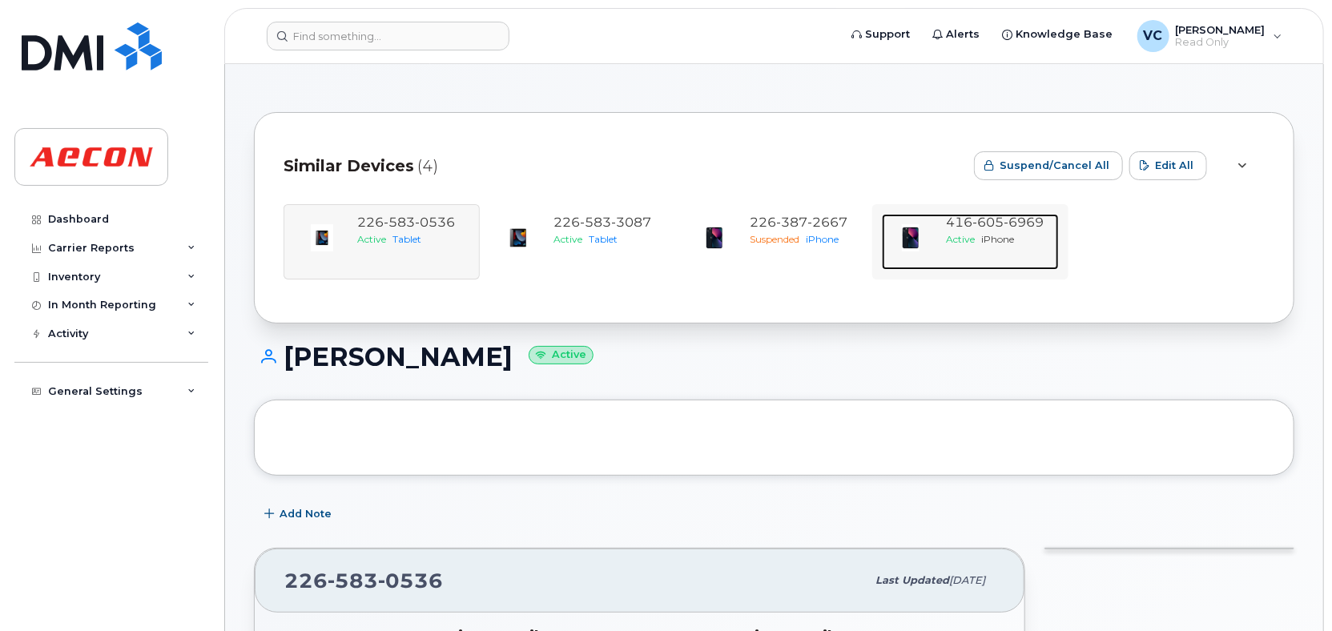
click at [1011, 229] on span "6969" at bounding box center [1024, 222] width 40 height 15
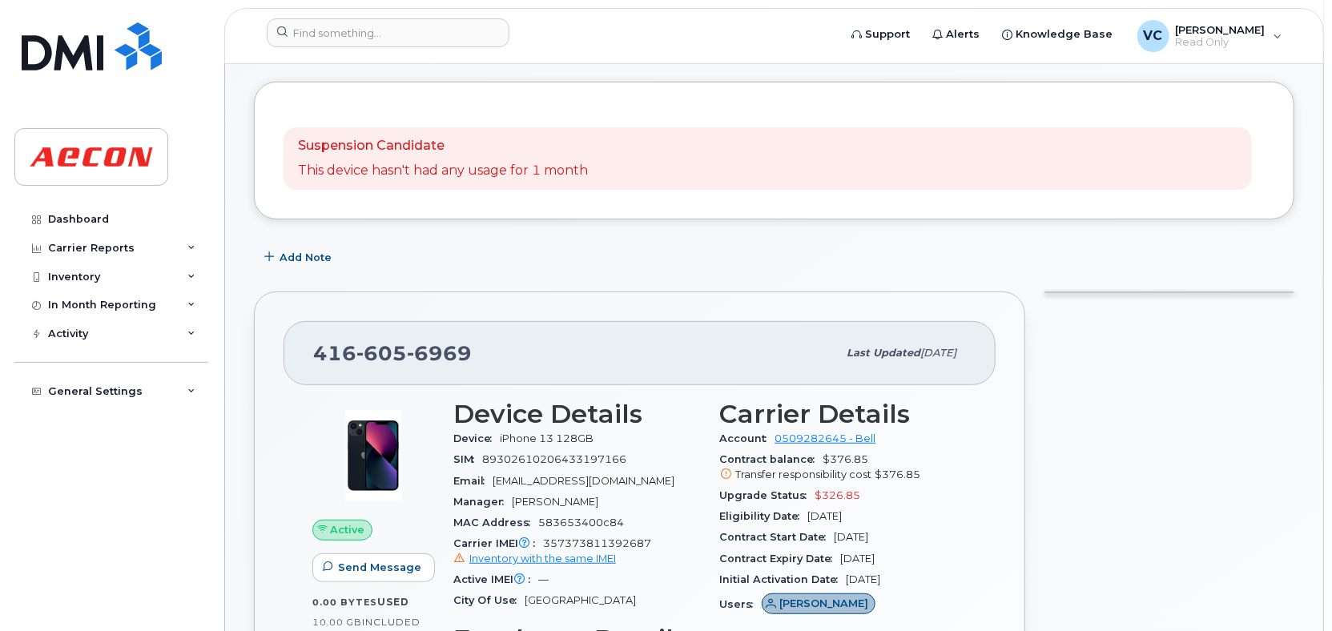
scroll to position [240, 0]
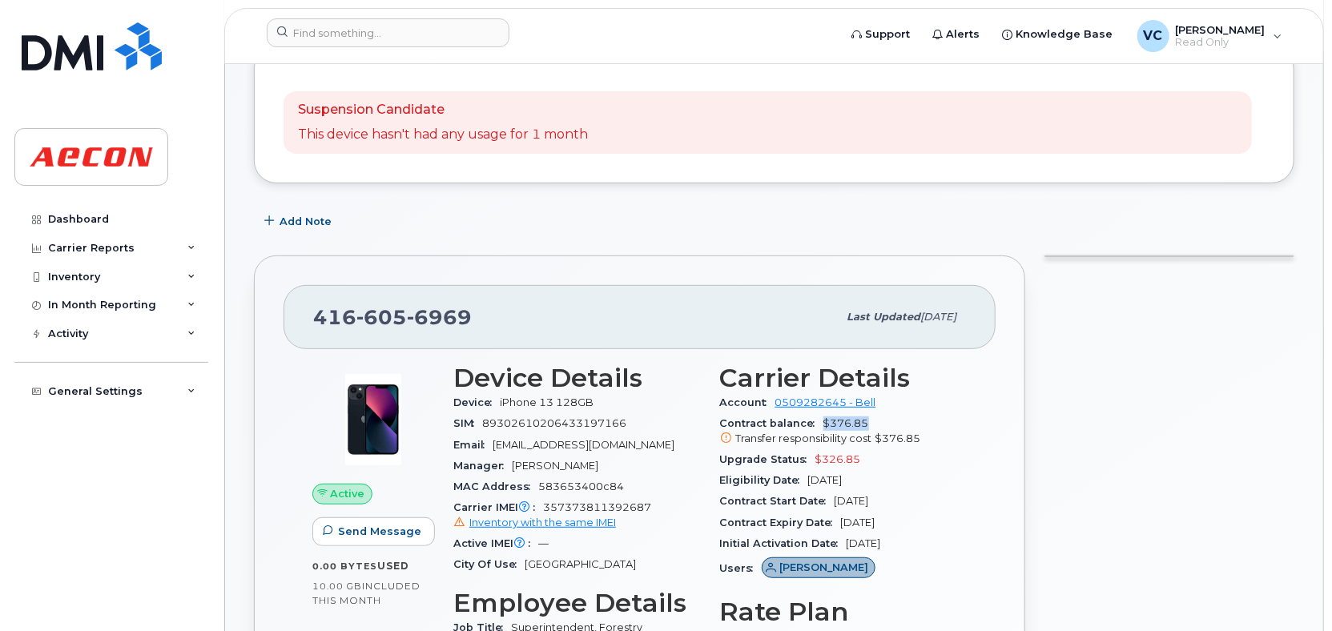
drag, startPoint x: 821, startPoint y: 421, endPoint x: 864, endPoint y: 421, distance: 43.3
click at [864, 421] on span "$376.85 Transfer responsibility cost $376.85" at bounding box center [844, 431] width 248 height 29
copy span "$376.85"
click at [349, 30] on input at bounding box center [388, 32] width 243 height 29
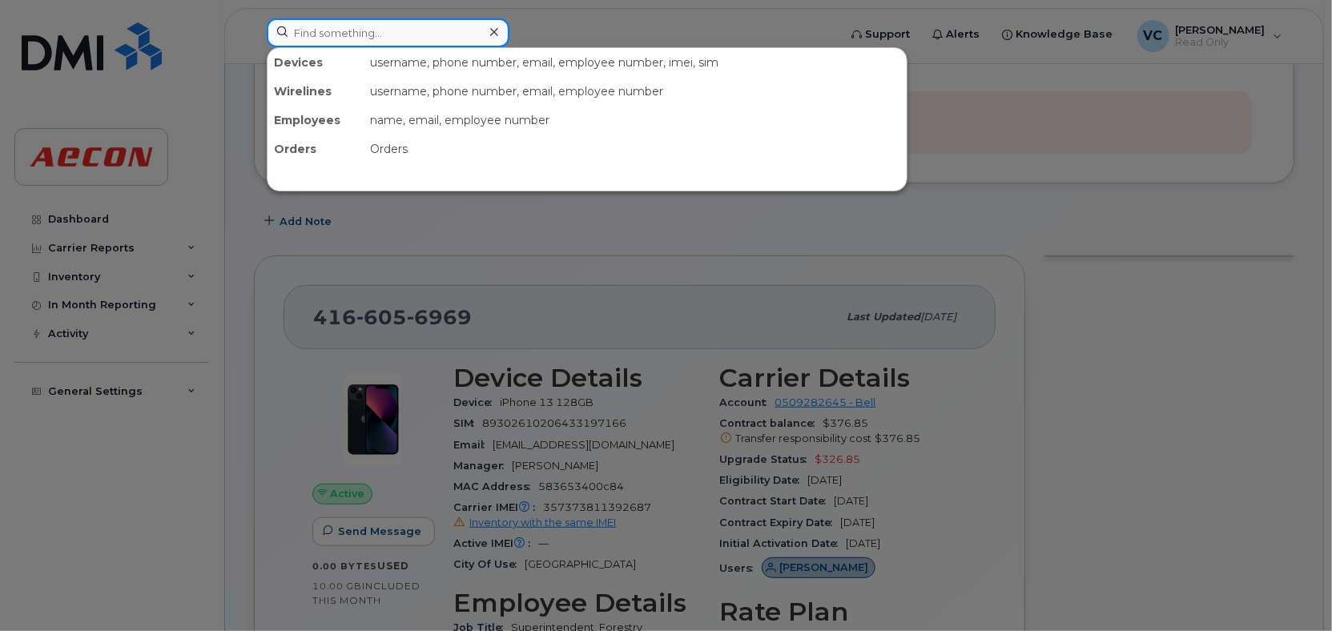
paste input "[PERSON_NAME]"
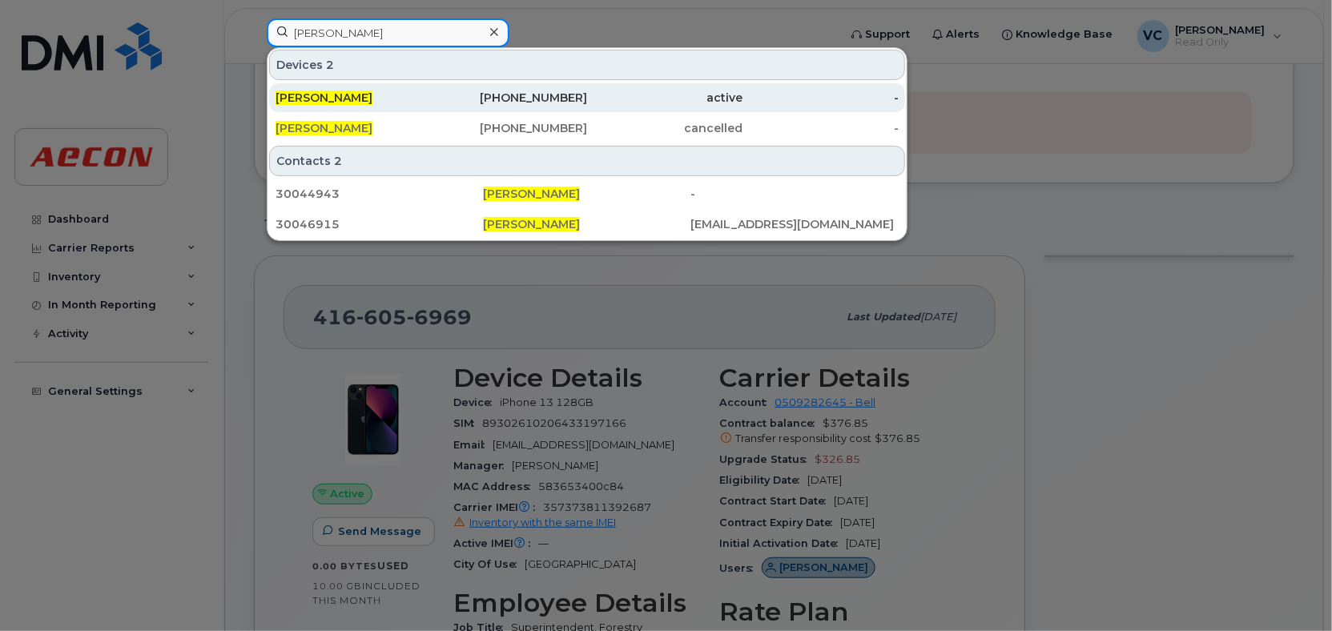
type input "Jordan Jamieson"
click at [366, 98] on span "Jordan Jamieson" at bounding box center [324, 98] width 97 height 14
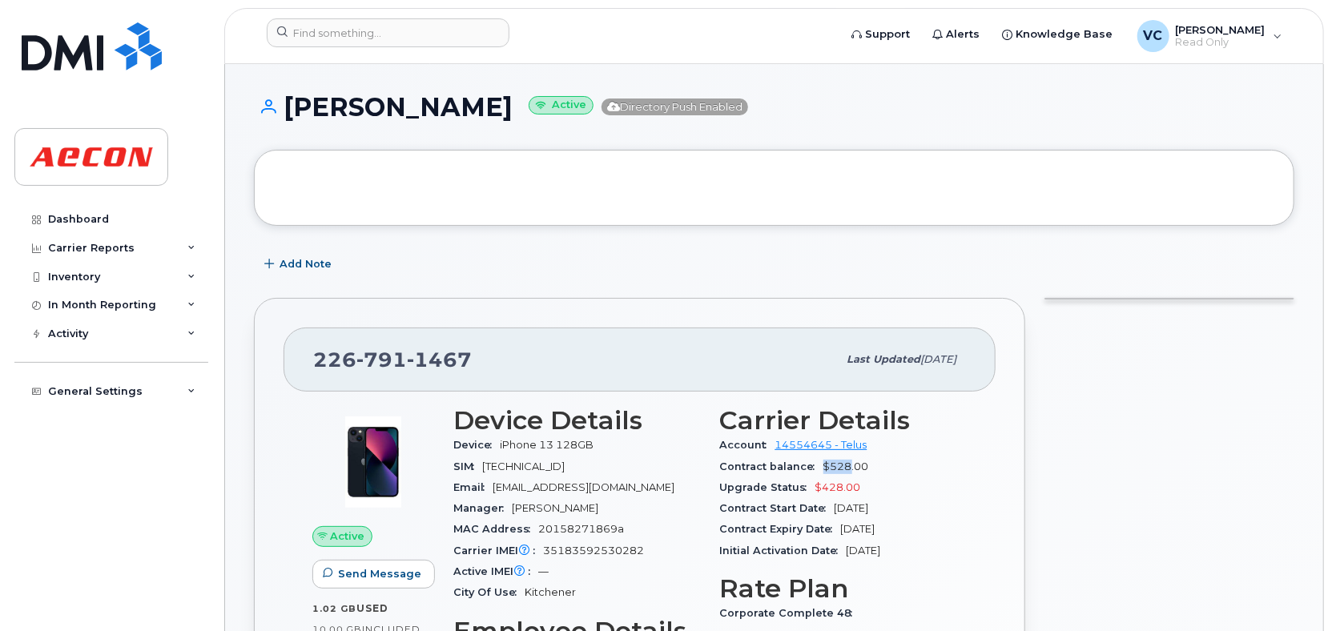
drag, startPoint x: 824, startPoint y: 463, endPoint x: 848, endPoint y: 467, distance: 24.4
click at [848, 467] on span "$528.00" at bounding box center [847, 467] width 46 height 12
copy span "$528"
